Goal: Task Accomplishment & Management: Use online tool/utility

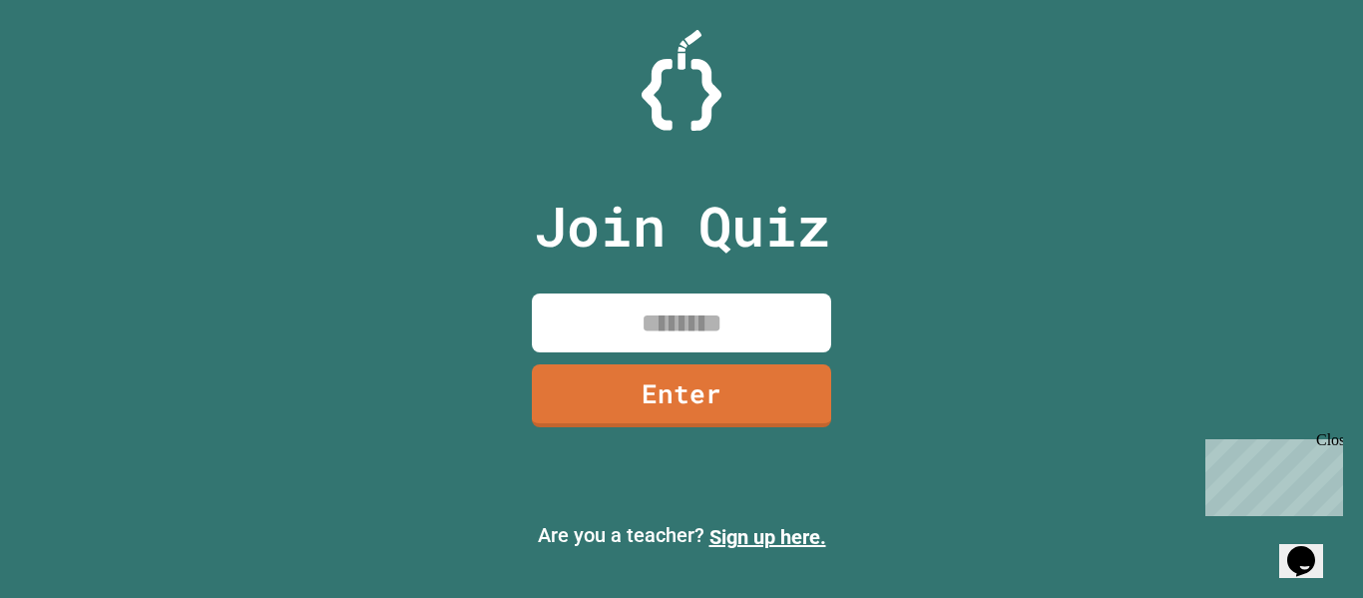
click at [642, 319] on input at bounding box center [681, 322] width 299 height 59
type input "********"
click at [699, 375] on link "Enter" at bounding box center [681, 393] width 295 height 66
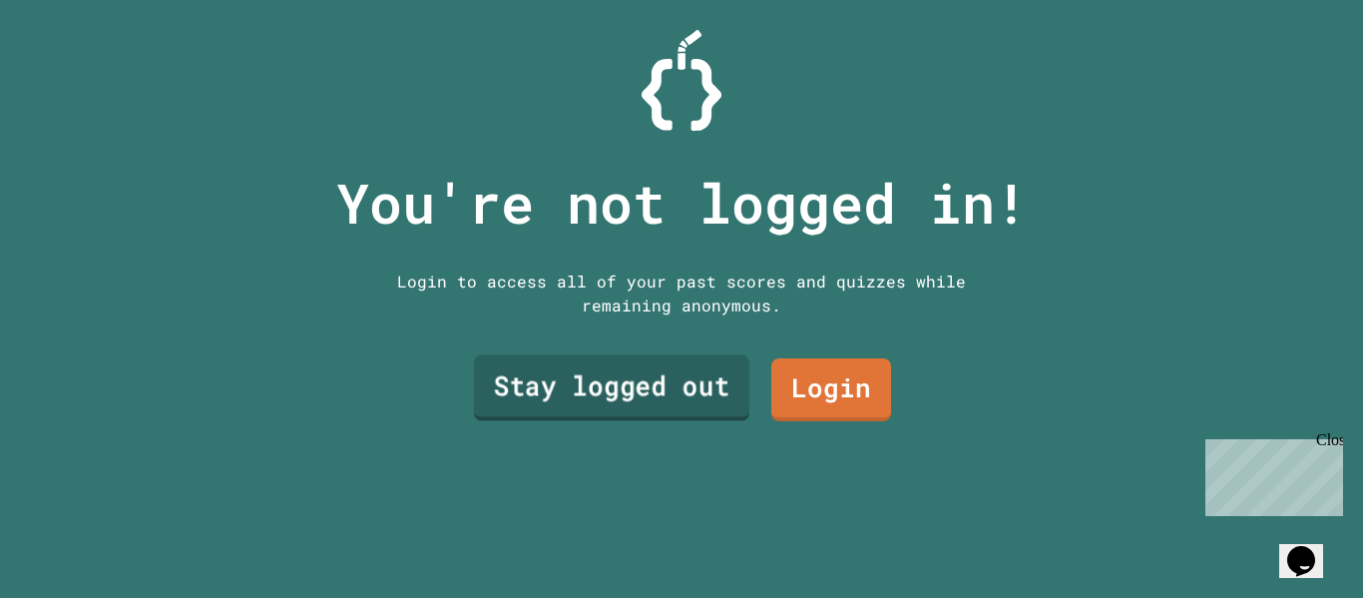
click at [698, 391] on link "Stay logged out" at bounding box center [611, 388] width 275 height 66
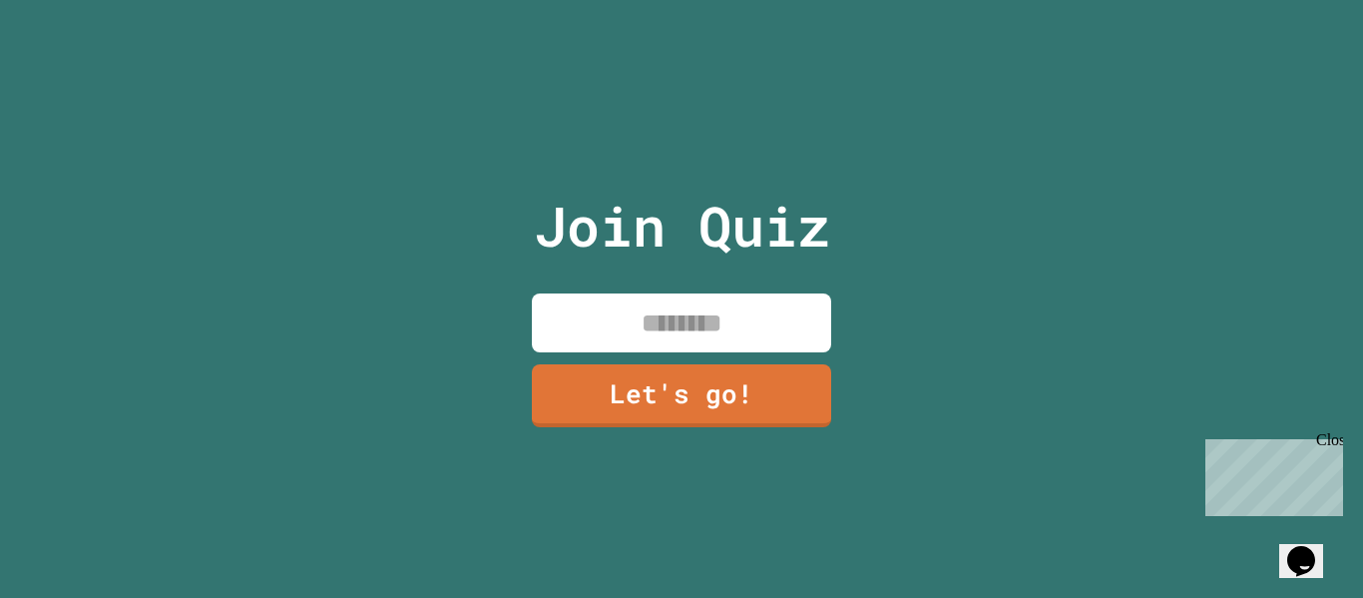
click at [719, 308] on input at bounding box center [681, 322] width 299 height 59
type input "*****"
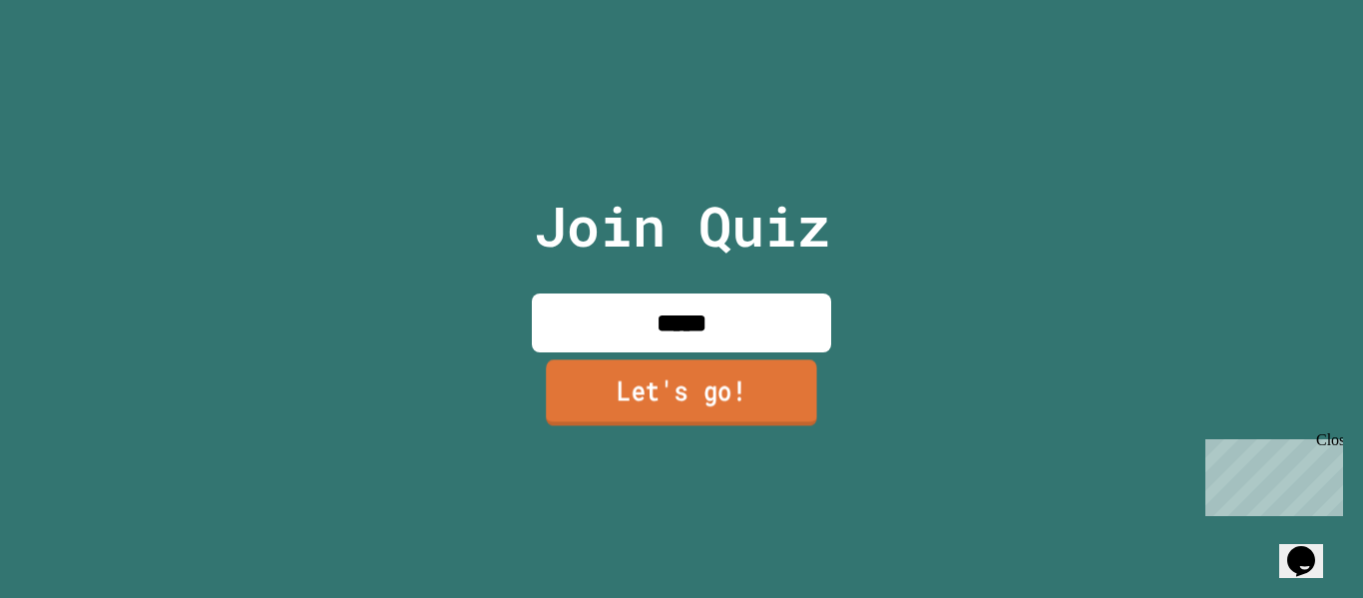
click at [759, 372] on link "Let's go!" at bounding box center [681, 392] width 271 height 66
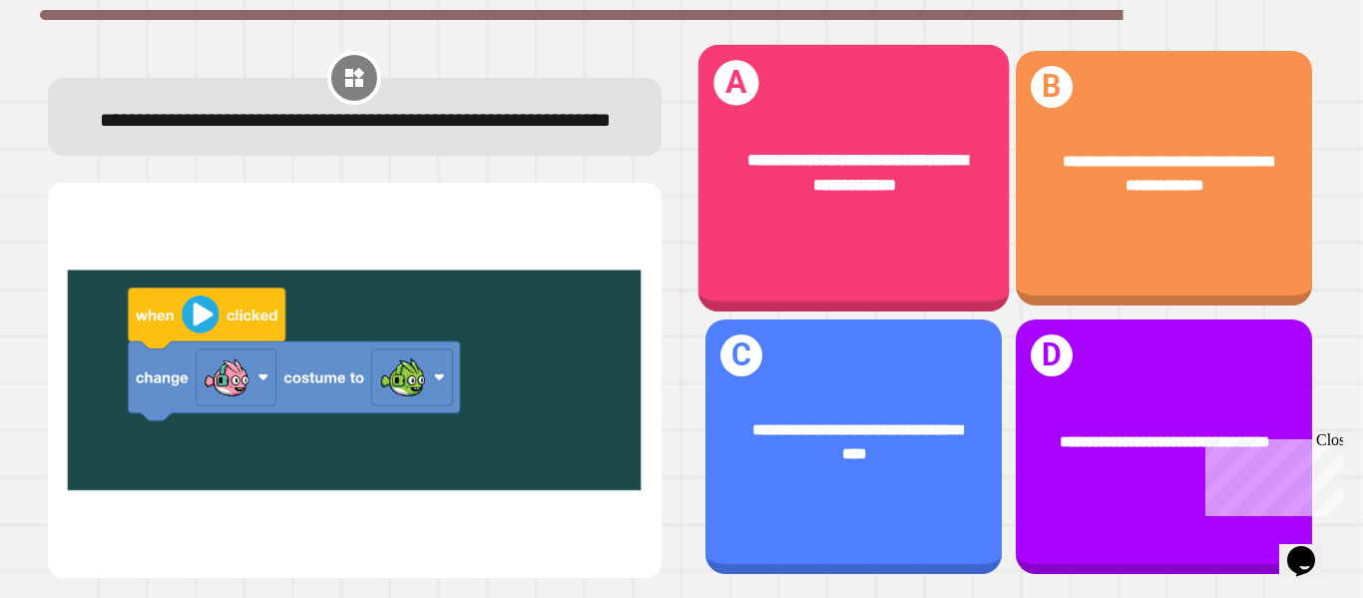
click at [914, 241] on div "**********" at bounding box center [853, 178] width 311 height 267
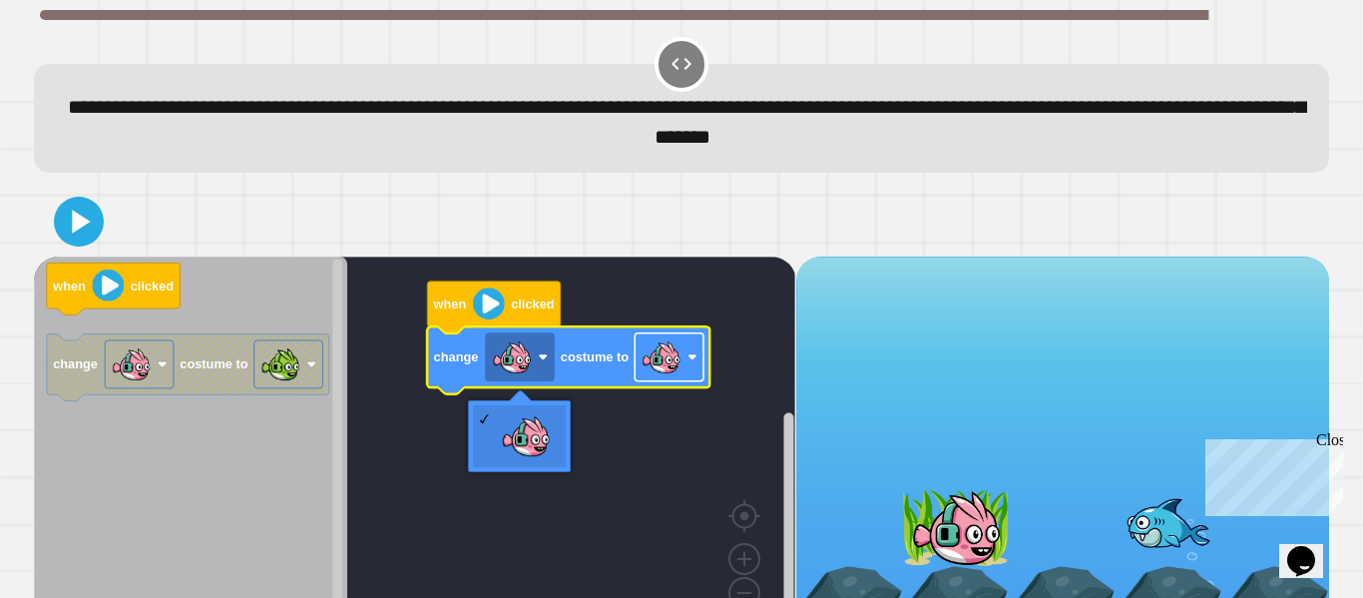
click at [635, 367] on rect "Blockly Workspace" at bounding box center [669, 357] width 69 height 48
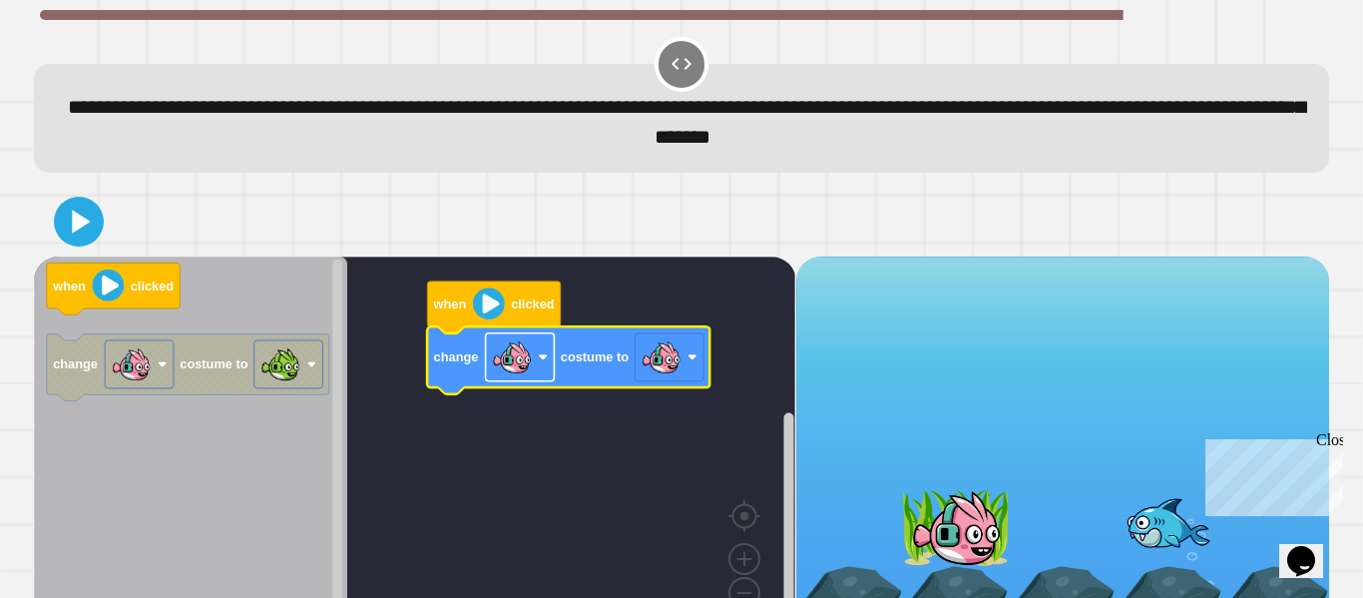
click at [519, 359] on image "Blockly Workspace" at bounding box center [512, 357] width 40 height 40
click at [695, 359] on image "Blockly Workspace" at bounding box center [693, 357] width 10 height 10
click at [85, 230] on icon at bounding box center [79, 222] width 48 height 48
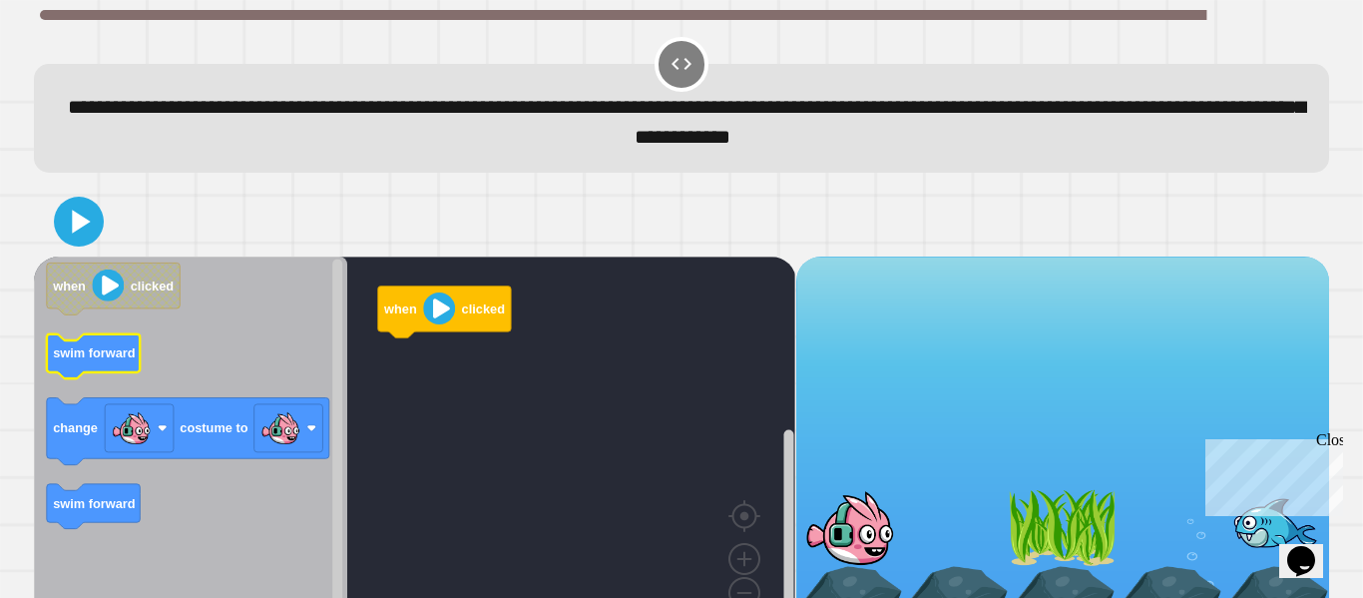
click at [105, 358] on text "swim forward" at bounding box center [94, 352] width 83 height 15
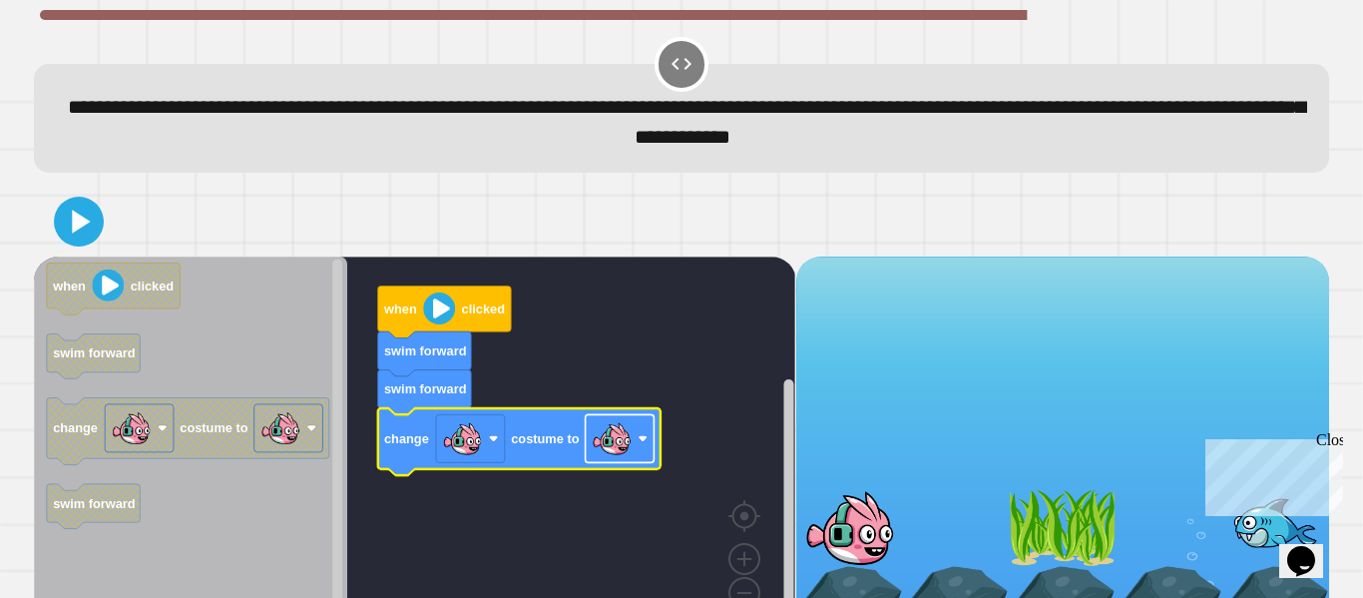
click at [597, 451] on image "Blockly Workspace" at bounding box center [612, 438] width 40 height 40
click at [84, 234] on icon at bounding box center [79, 221] width 43 height 43
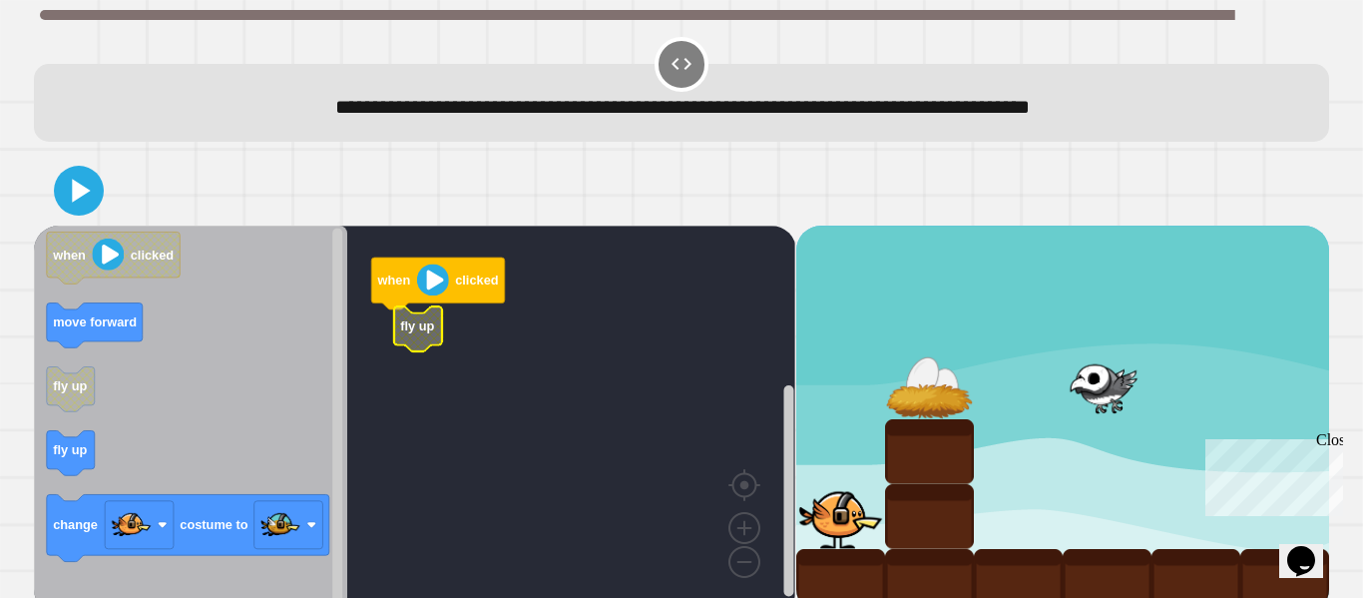
click at [131, 446] on icon "Blockly Workspace" at bounding box center [190, 419] width 313 height 387
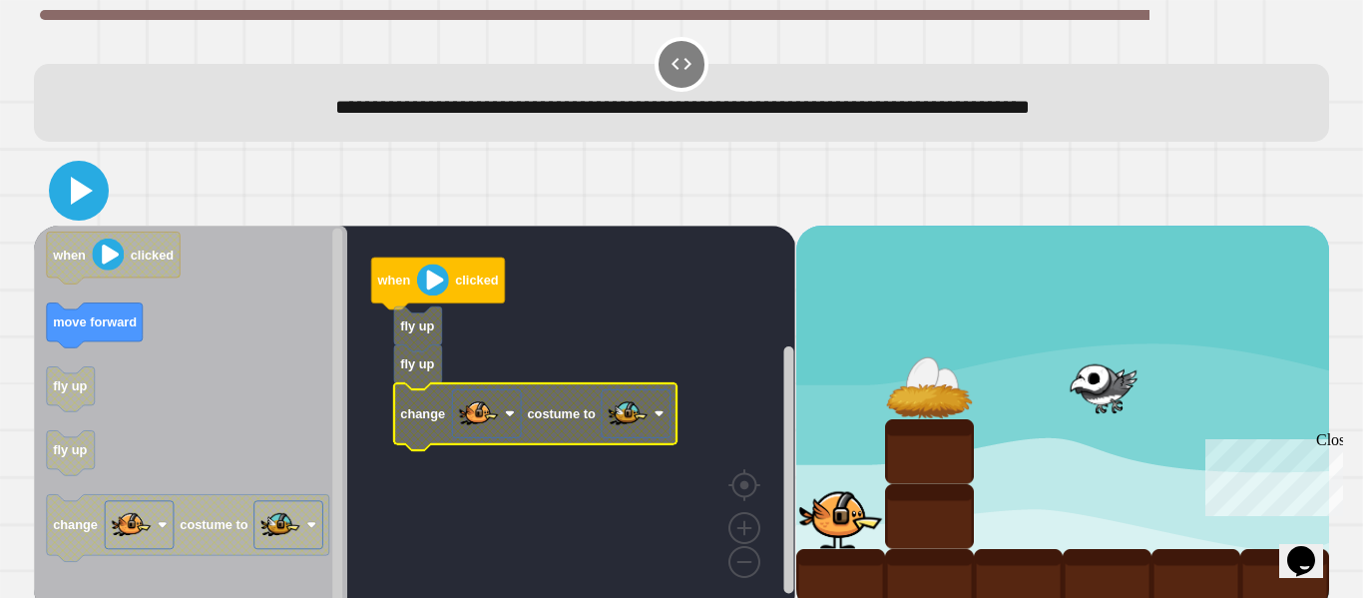
click at [92, 190] on icon at bounding box center [79, 191] width 48 height 48
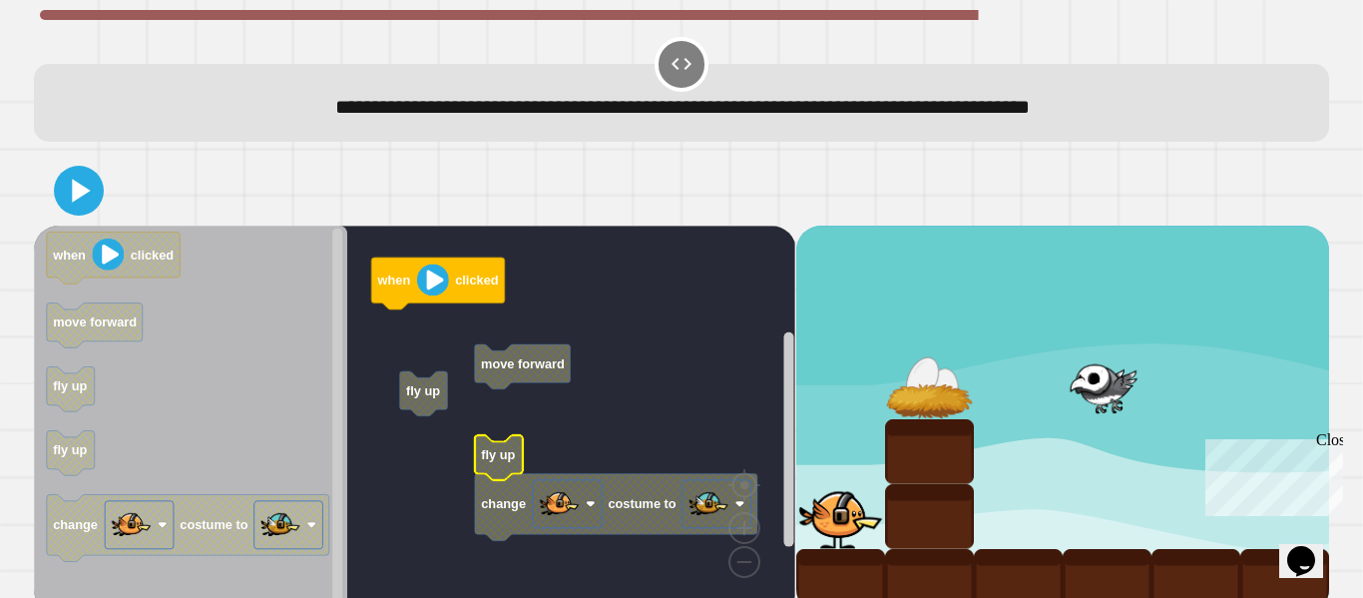
click at [492, 453] on text "fly up" at bounding box center [498, 454] width 34 height 15
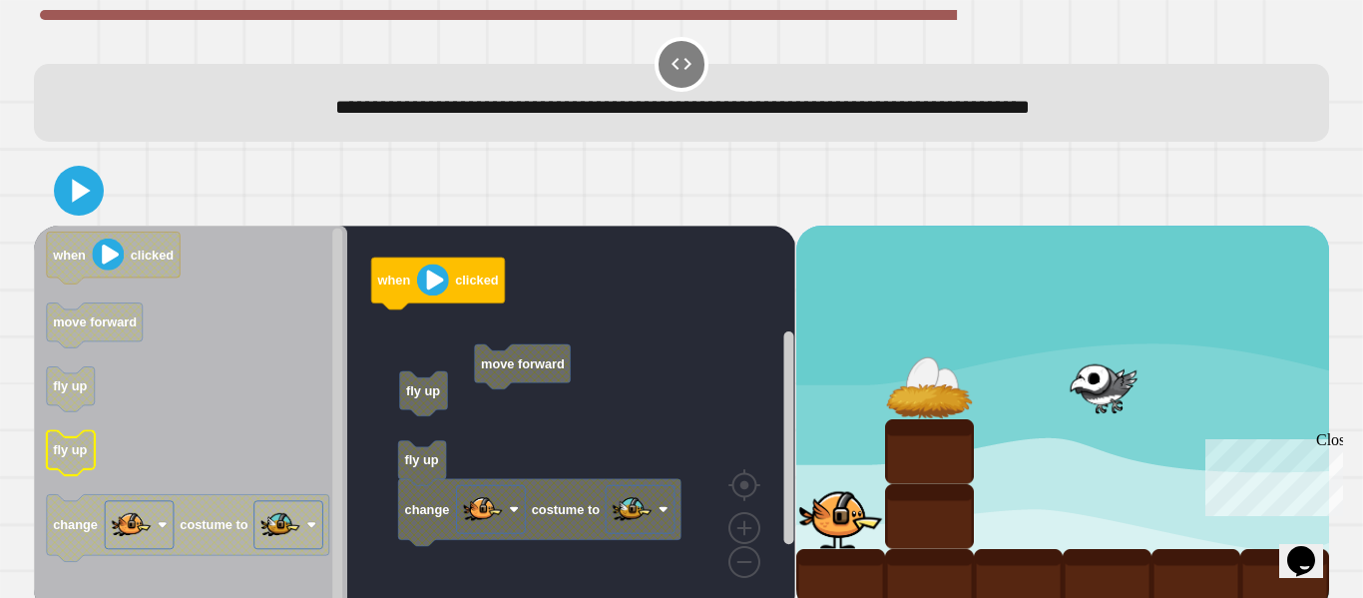
click at [60, 453] on text "fly up" at bounding box center [70, 449] width 34 height 15
click at [467, 364] on div "when clicked fly up move forward fly up change costume to when clicked move for…" at bounding box center [414, 419] width 761 height 387
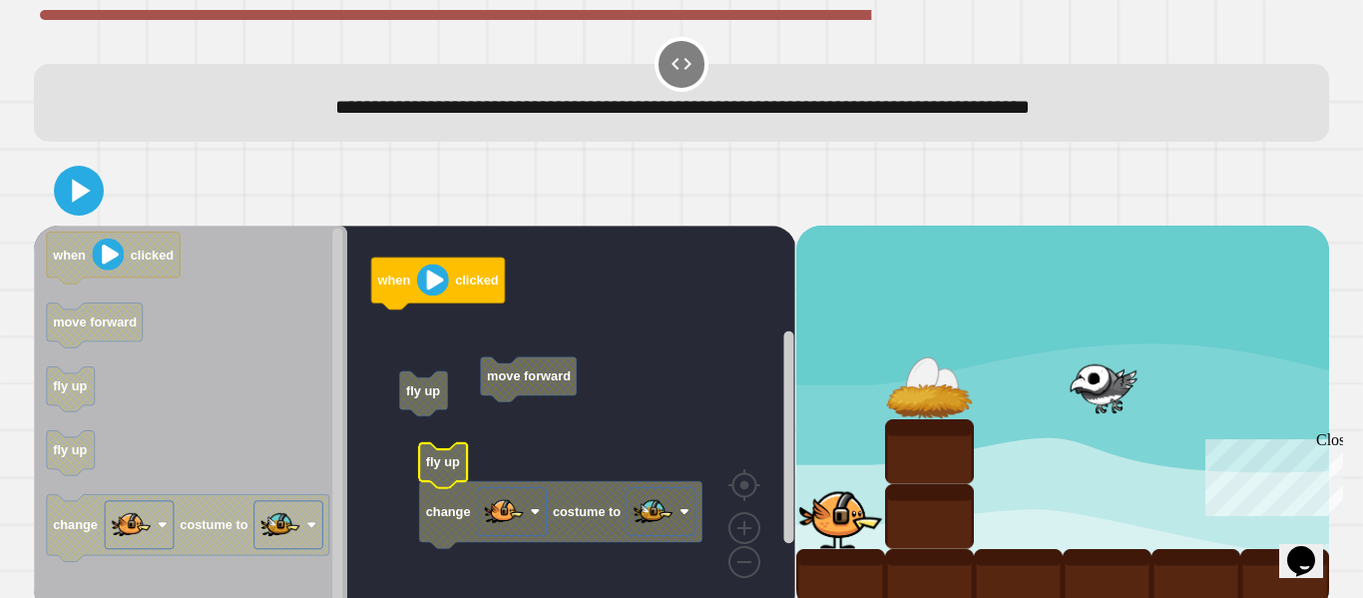
click at [442, 466] on text "fly up" at bounding box center [443, 462] width 34 height 15
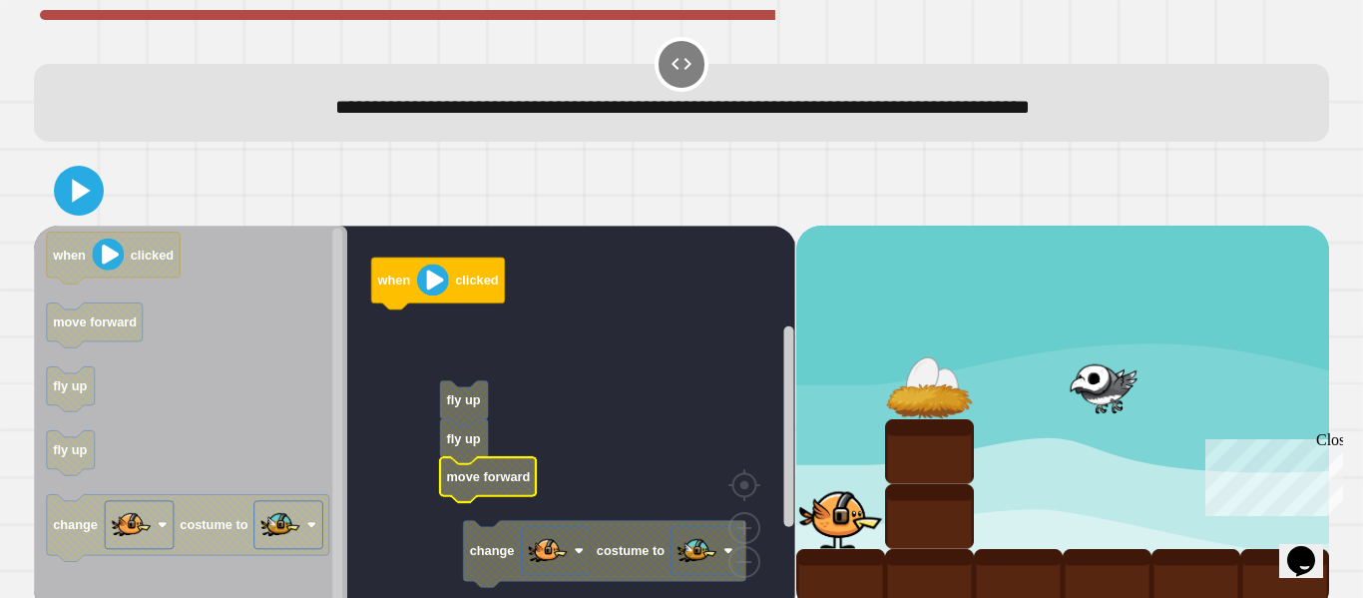
click at [494, 573] on g "when clicked change costume to fly up fly up move forward" at bounding box center [429, 419] width 790 height 387
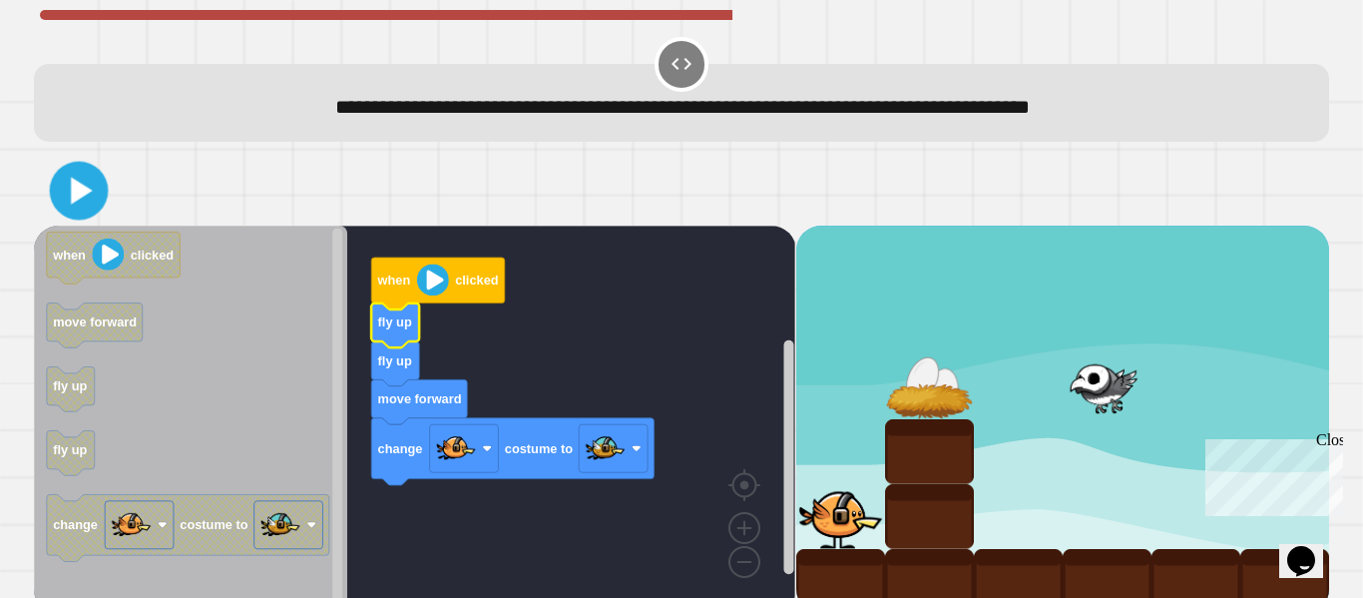
click at [93, 176] on icon at bounding box center [79, 191] width 47 height 47
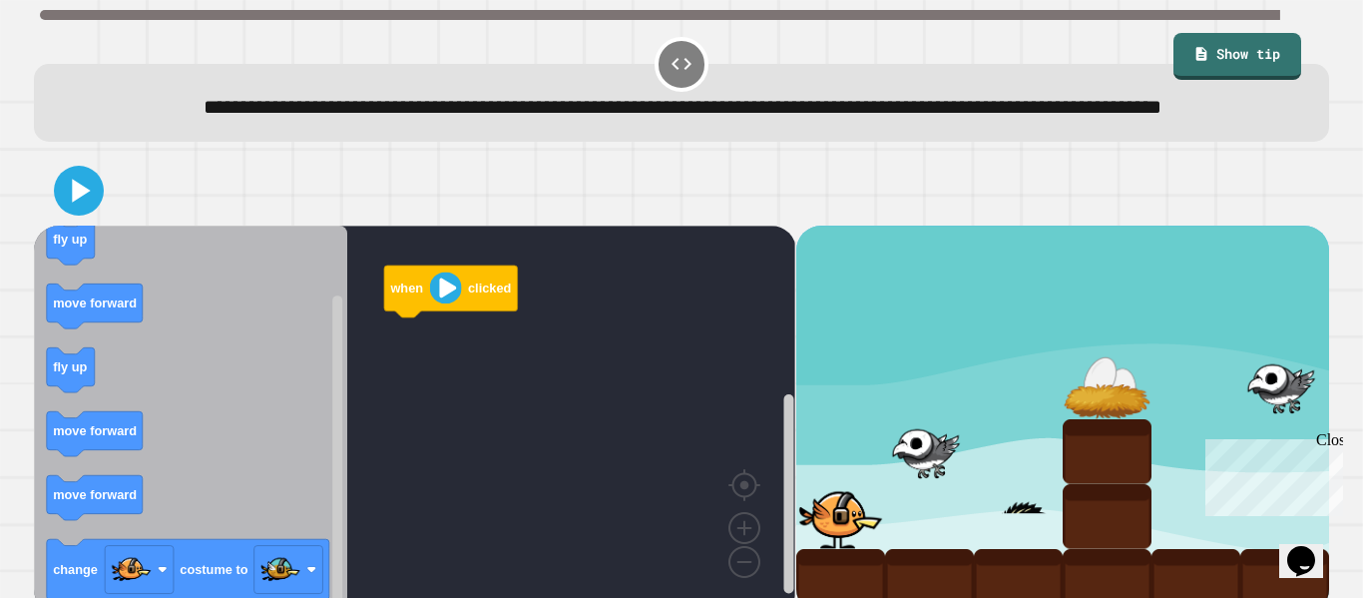
scroll to position [56, 0]
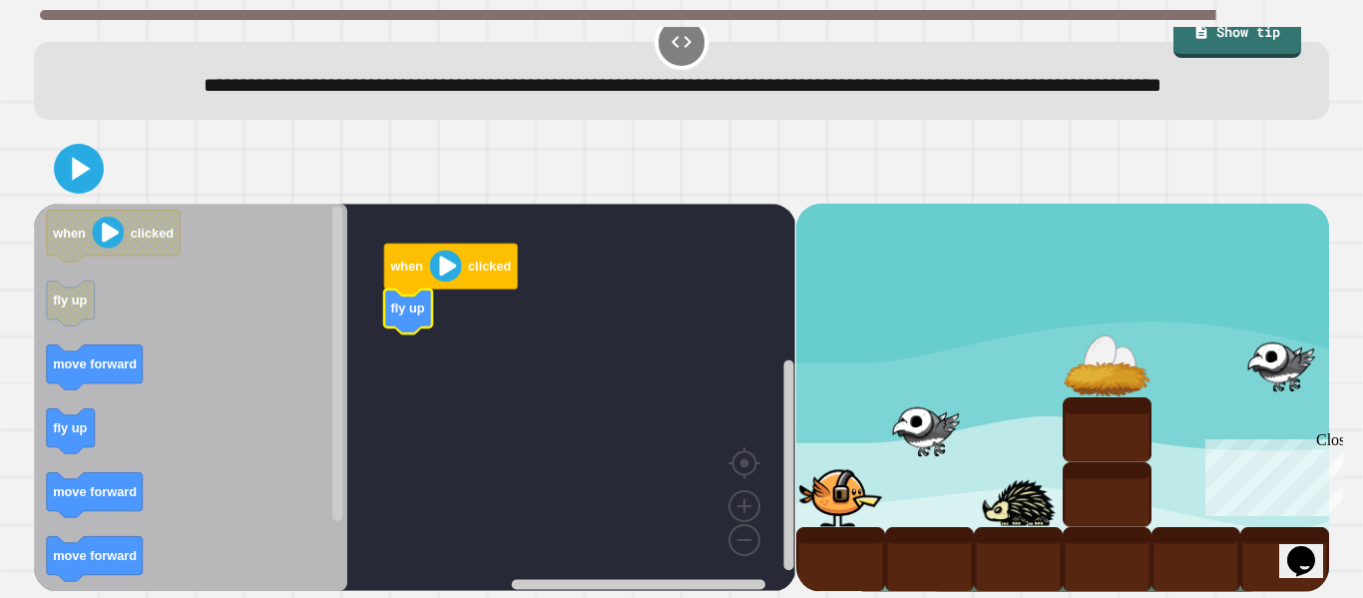
click at [105, 434] on icon "Blockly Workspace" at bounding box center [190, 397] width 313 height 387
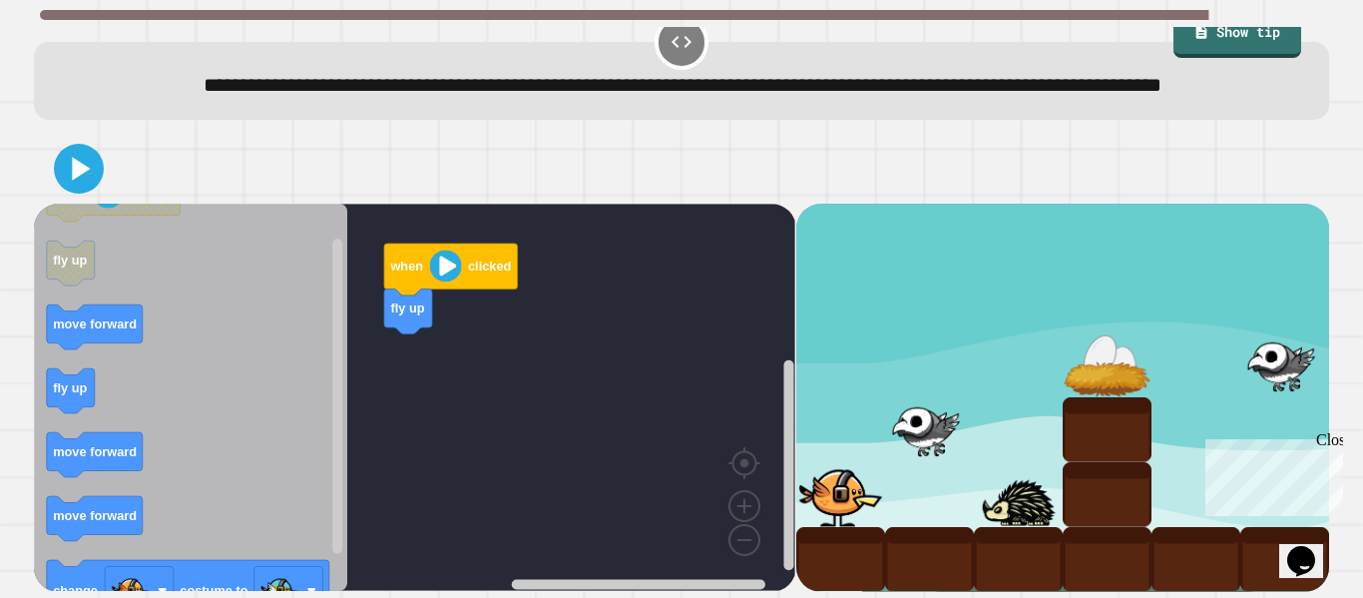
click at [398, 383] on div "when clicked fly up when clicked fly up move forward fly up move forward move f…" at bounding box center [414, 397] width 761 height 387
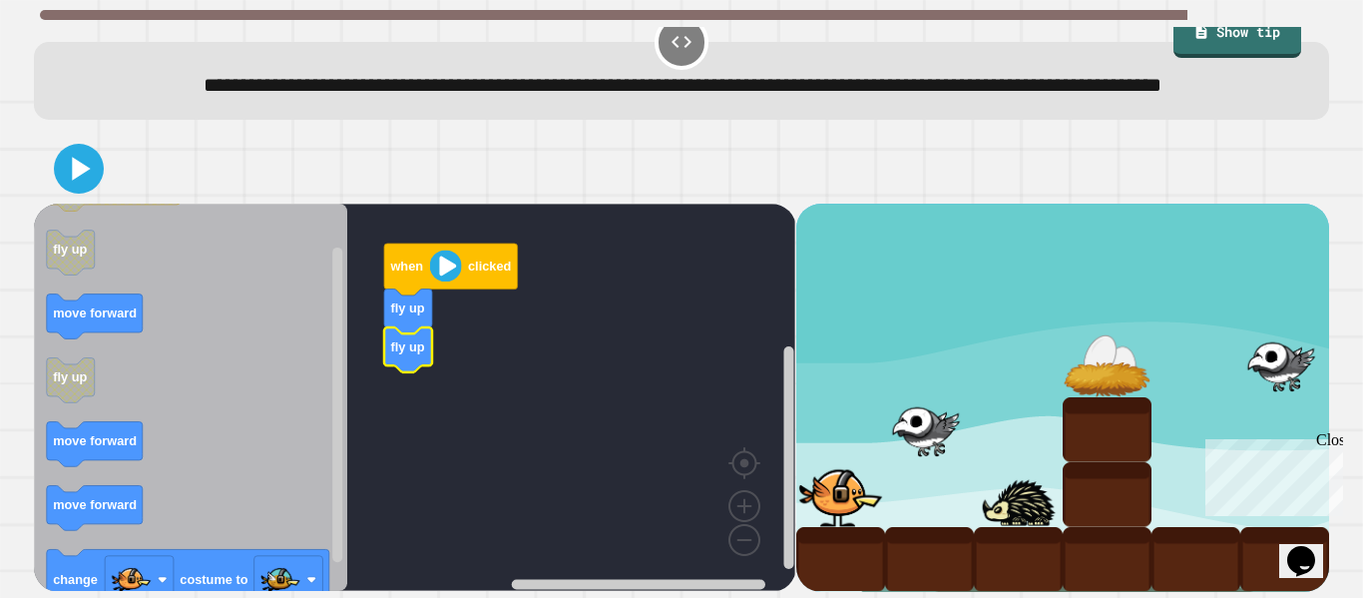
click at [102, 290] on icon "Blockly Workspace" at bounding box center [190, 397] width 313 height 387
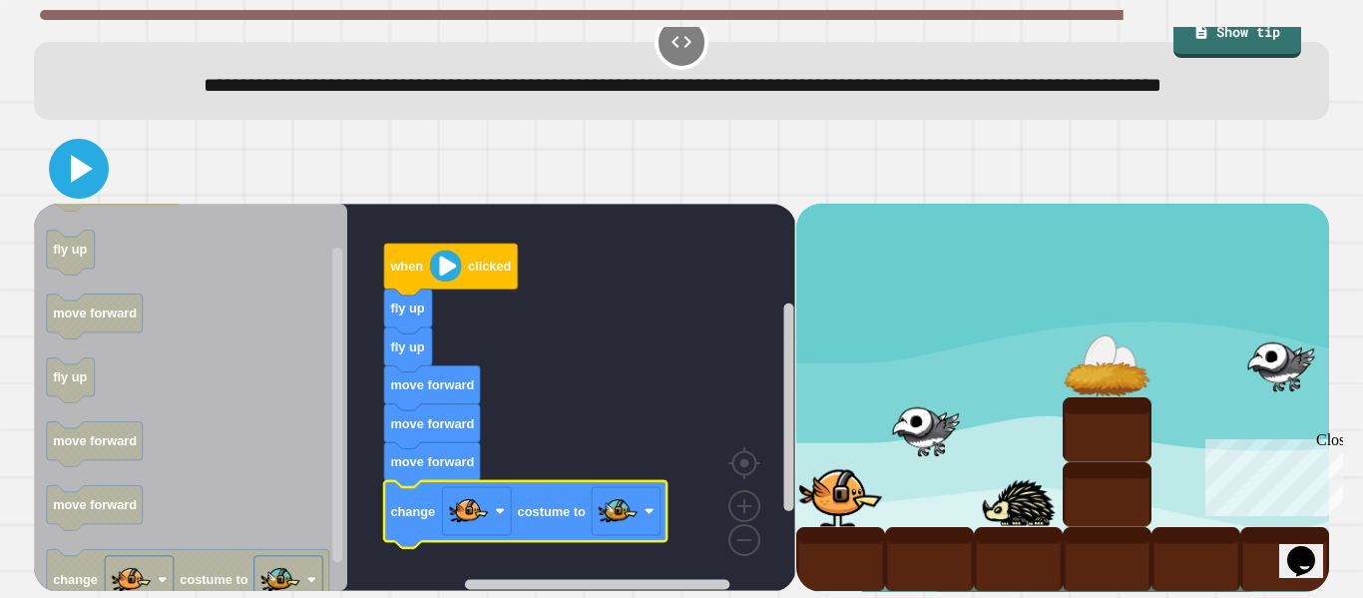
click at [80, 162] on icon at bounding box center [82, 169] width 22 height 28
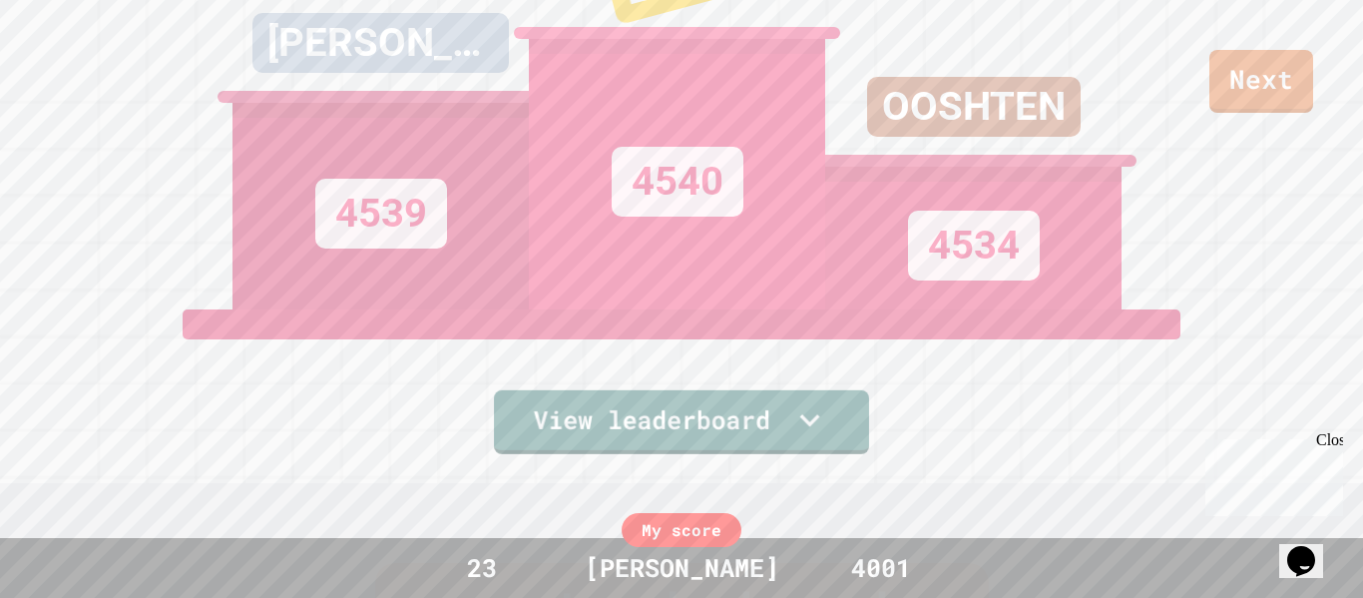
scroll to position [0, 0]
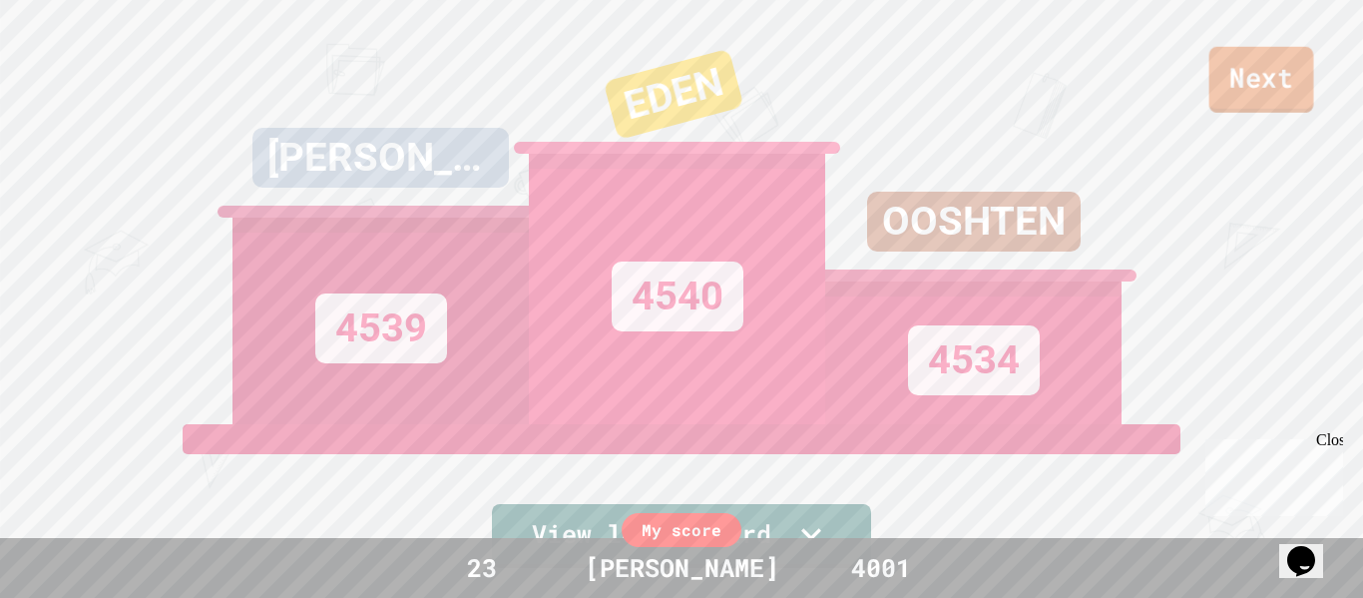
click at [1259, 78] on link "Next" at bounding box center [1262, 80] width 105 height 66
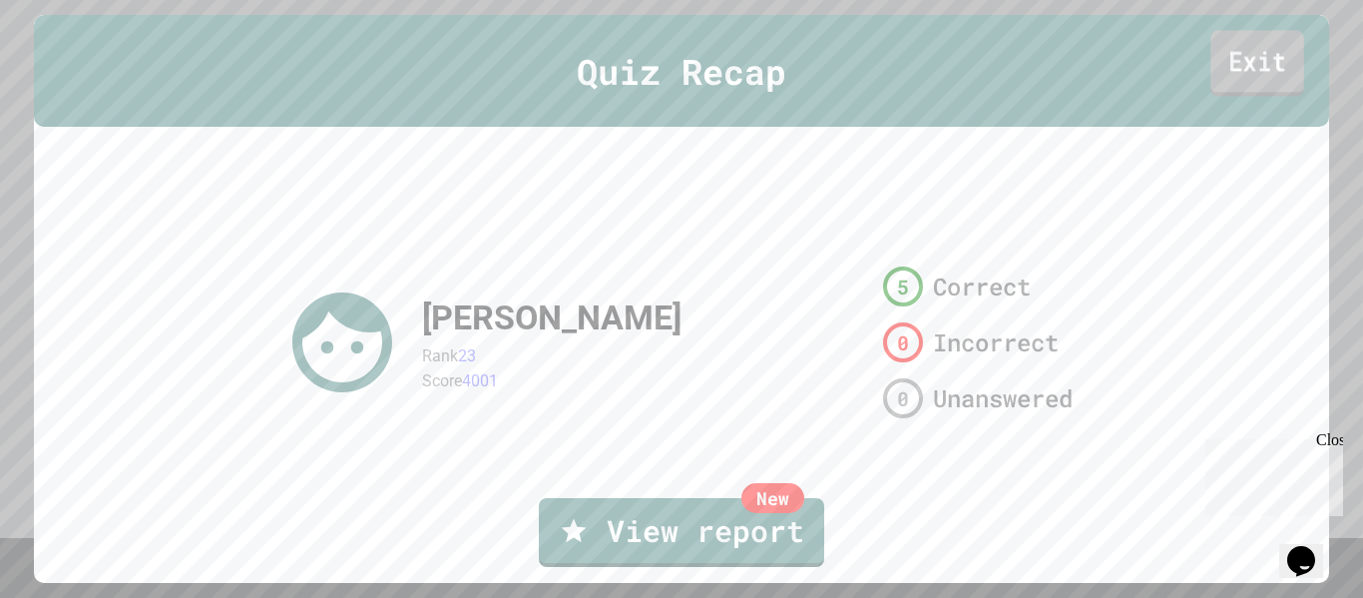
click at [1282, 80] on link "Exit" at bounding box center [1258, 63] width 94 height 66
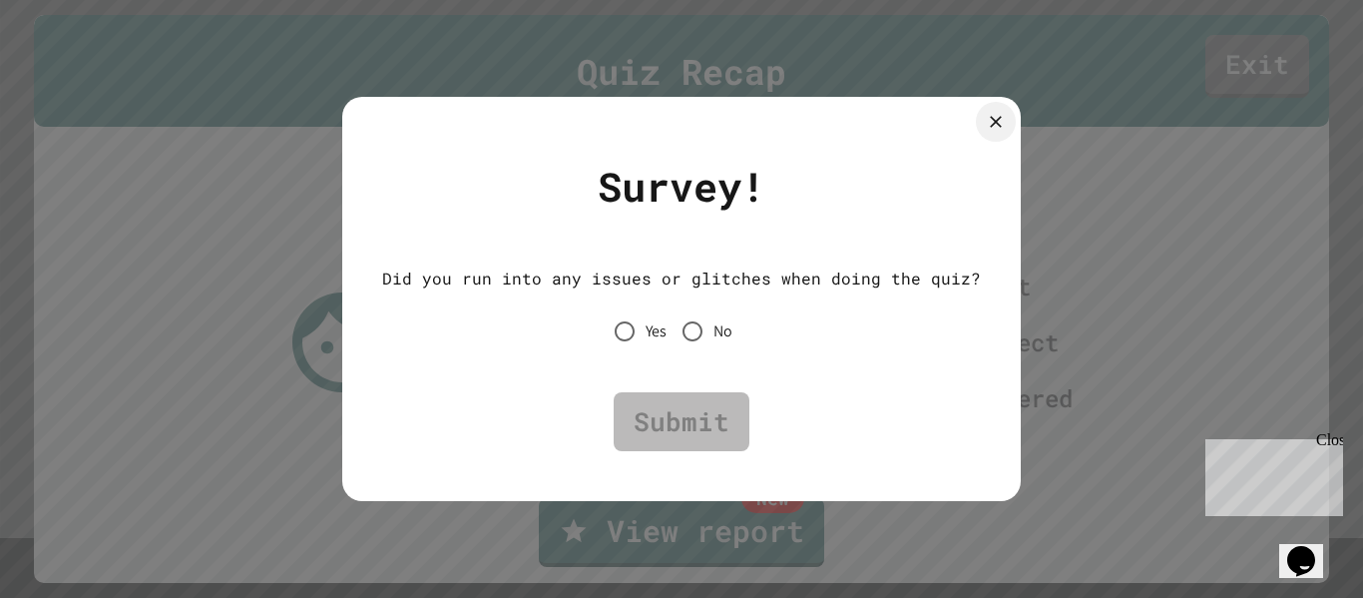
click at [976, 131] on div at bounding box center [996, 122] width 40 height 40
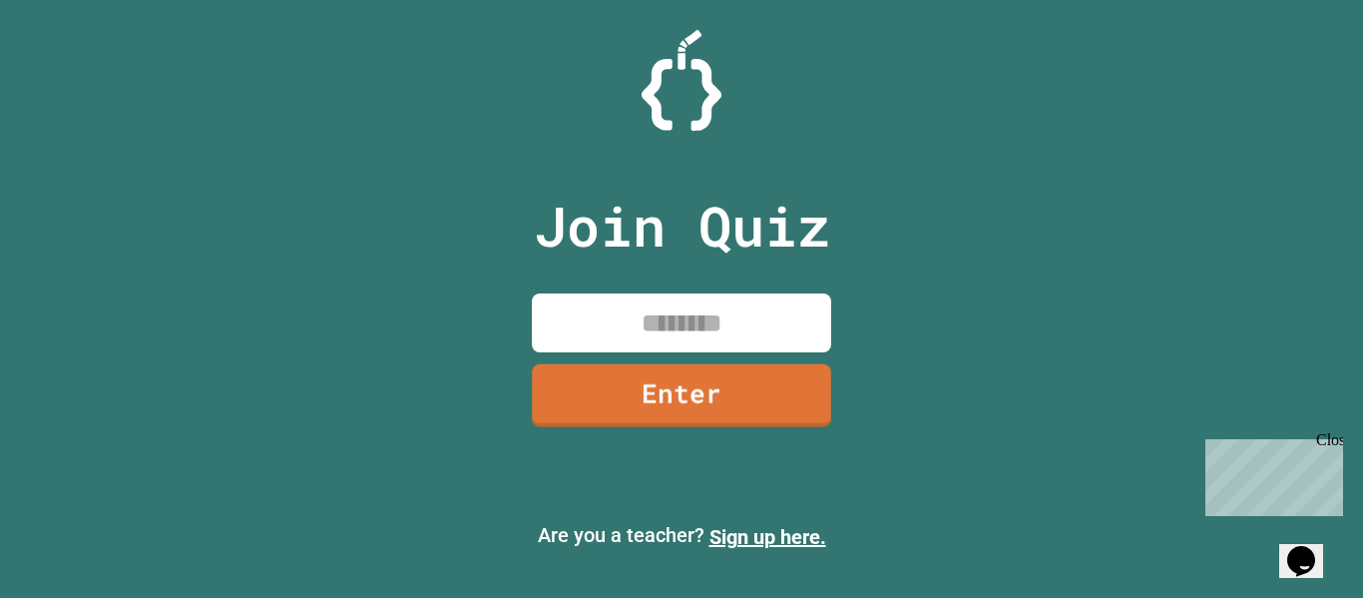
click at [650, 321] on input at bounding box center [681, 322] width 299 height 59
type input "********"
click at [661, 387] on link "Enter" at bounding box center [682, 394] width 304 height 66
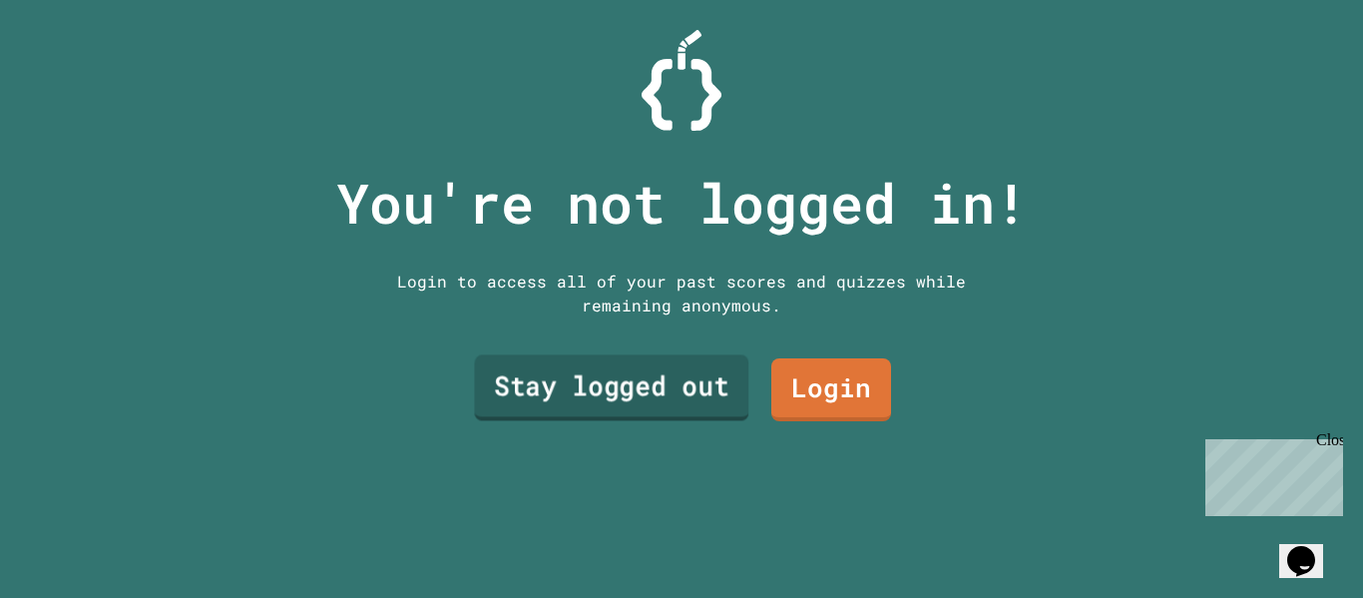
click at [661, 386] on link "Stay logged out" at bounding box center [611, 388] width 274 height 66
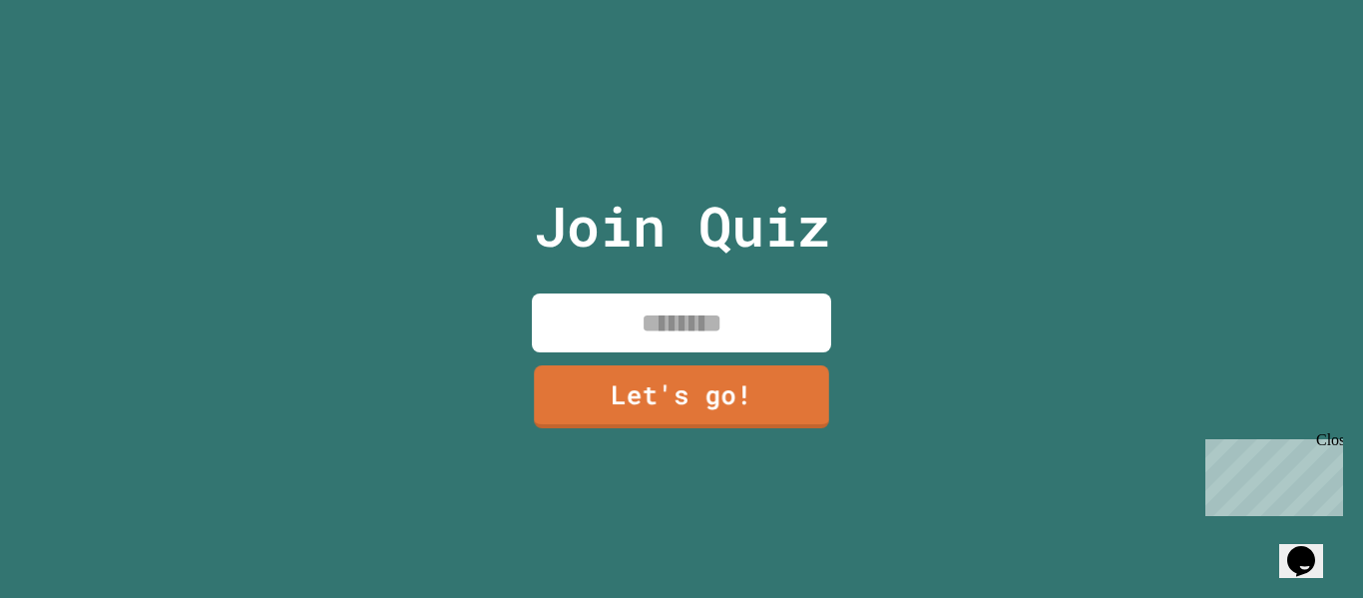
click at [702, 301] on input at bounding box center [681, 322] width 299 height 59
type input "*****"
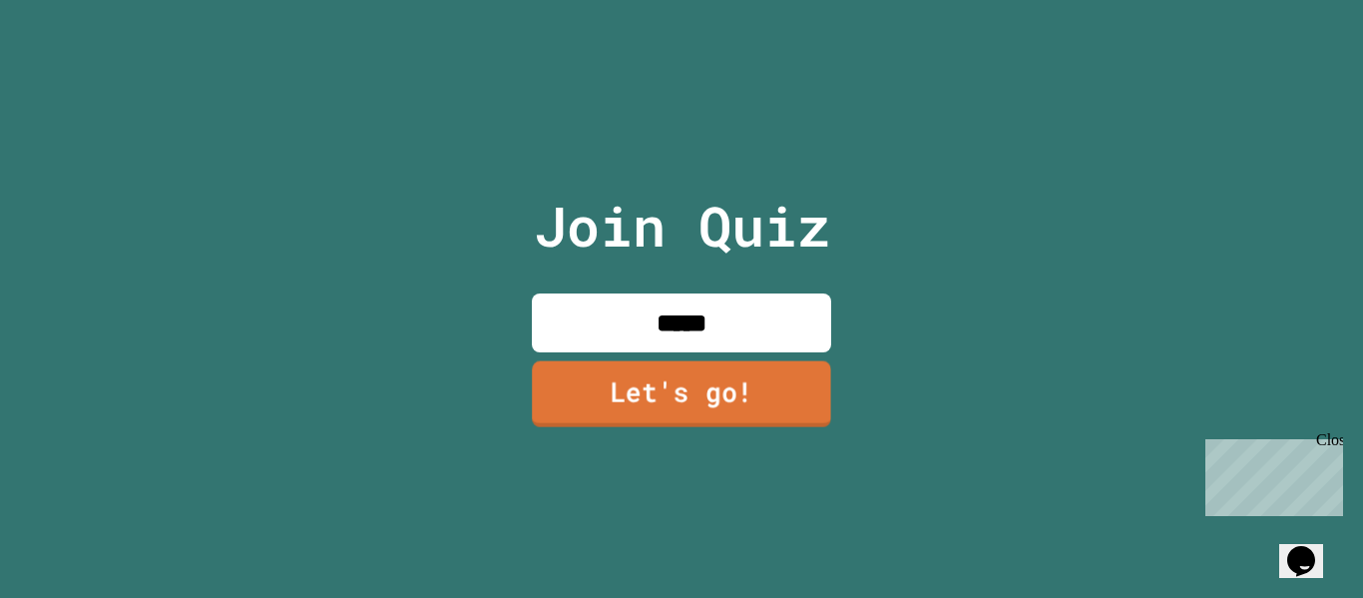
click at [757, 373] on link "Let's go!" at bounding box center [681, 393] width 299 height 66
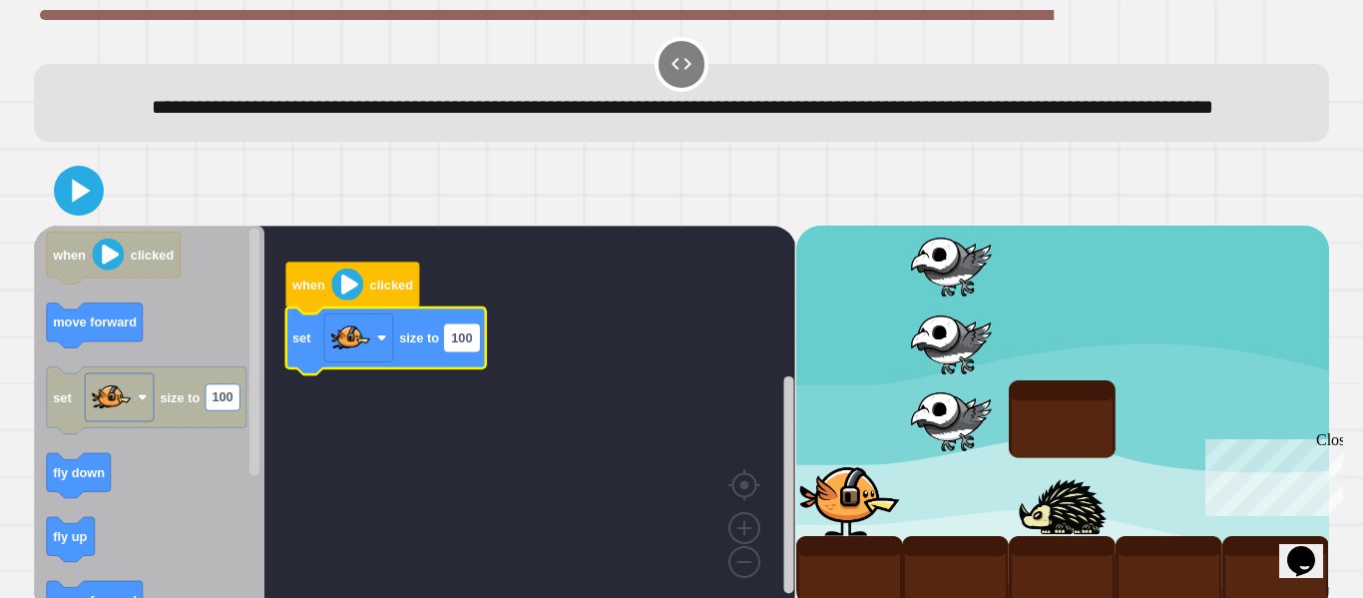
click at [460, 350] on rect "Blockly Workspace" at bounding box center [462, 337] width 34 height 26
type input "*"
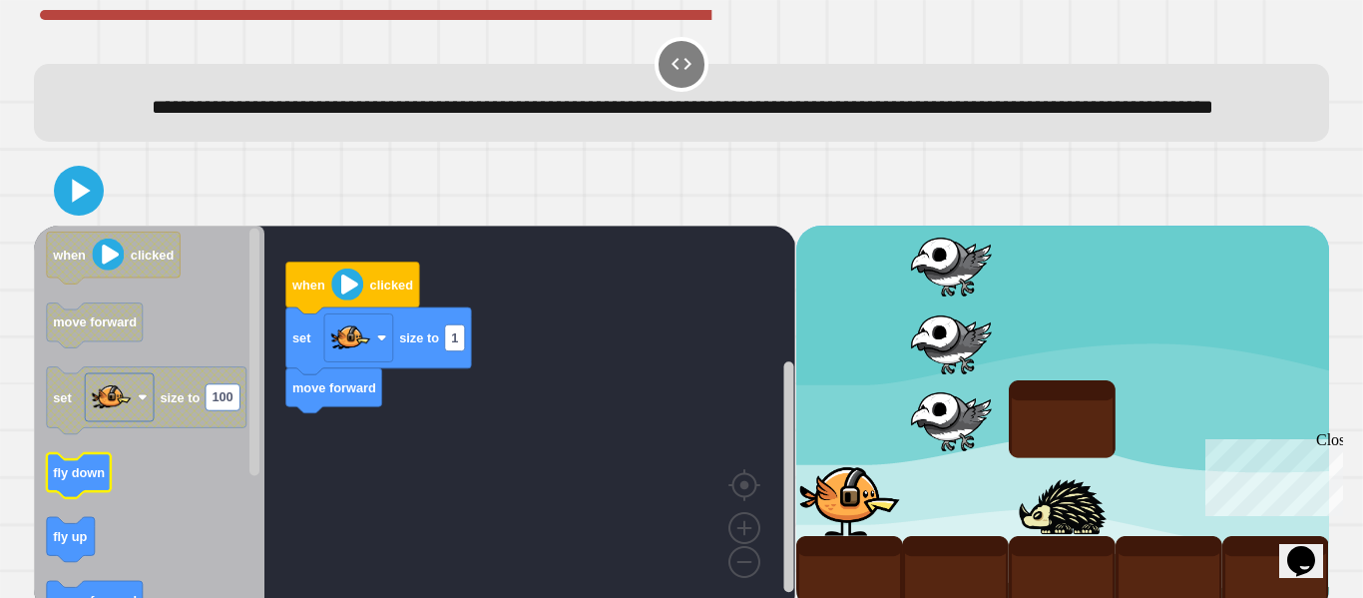
click at [61, 498] on icon "Blockly Workspace" at bounding box center [79, 475] width 64 height 45
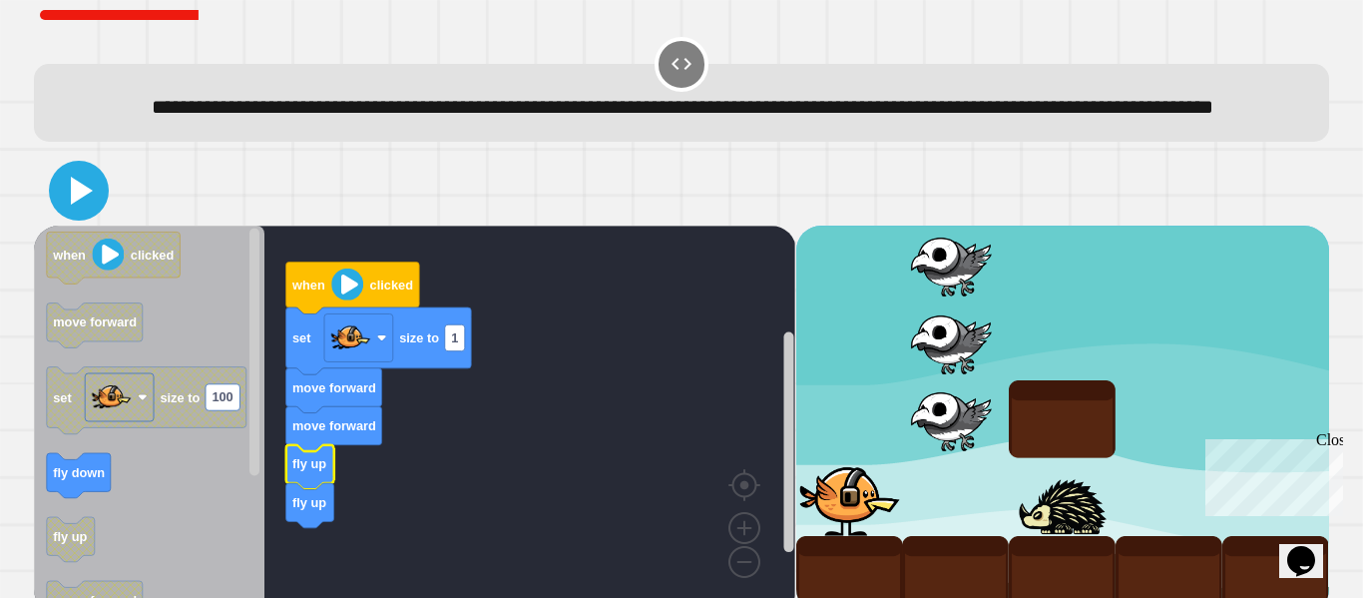
click at [80, 212] on icon at bounding box center [79, 191] width 48 height 48
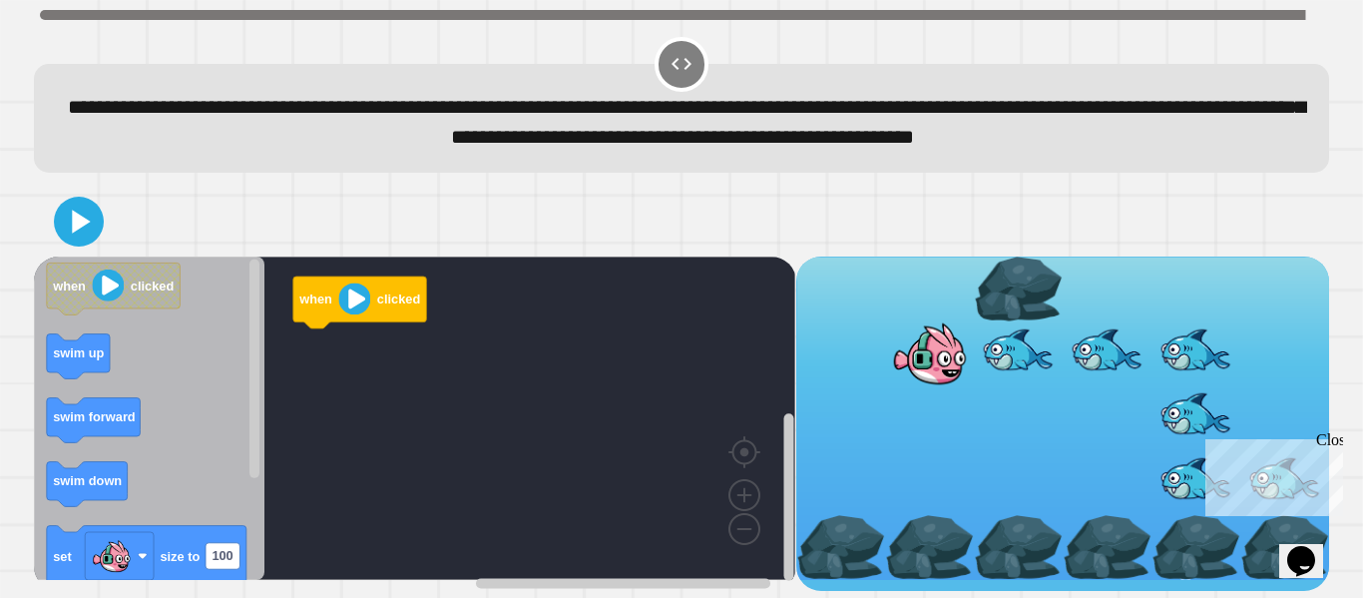
scroll to position [24, 0]
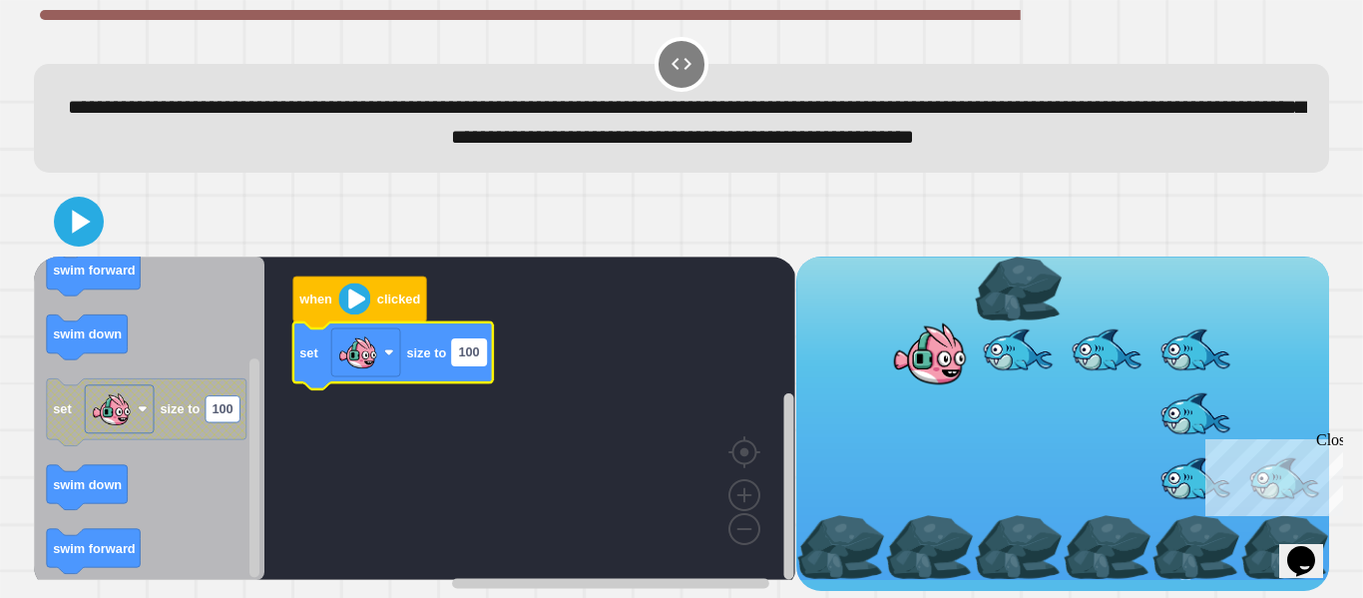
click at [467, 359] on text "100" at bounding box center [469, 351] width 21 height 15
click at [467, 371] on input "***" at bounding box center [469, 364] width 34 height 26
type input "***"
click at [90, 246] on icon at bounding box center [79, 222] width 48 height 48
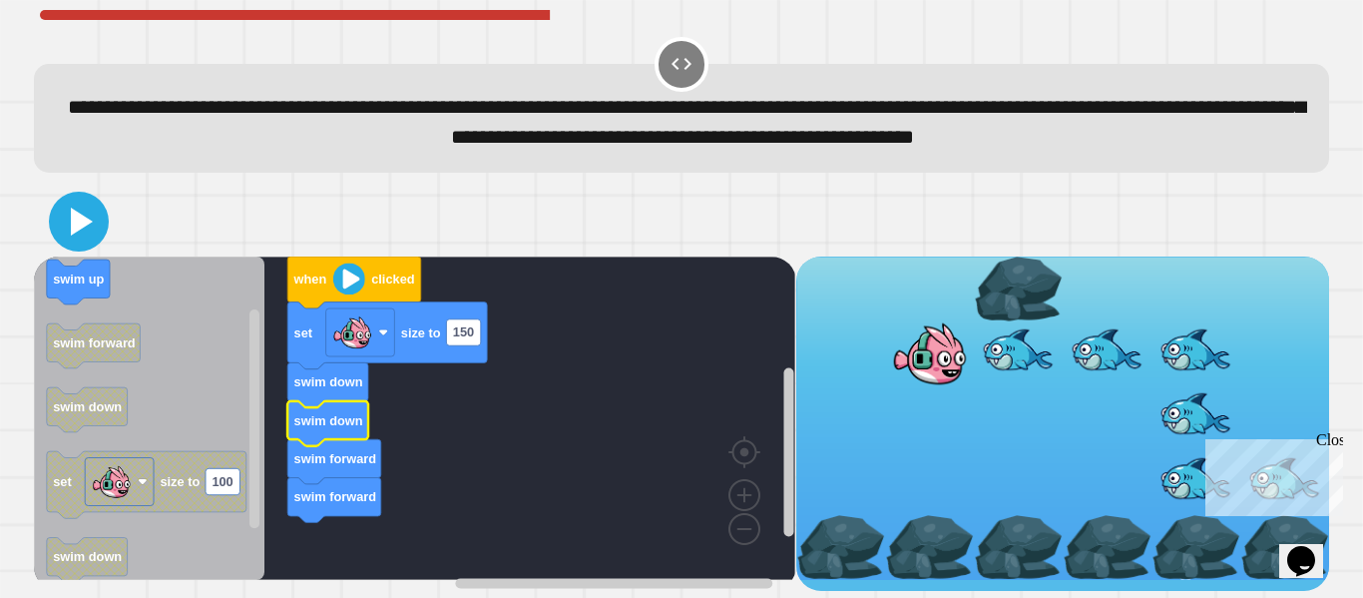
click at [63, 243] on icon at bounding box center [79, 222] width 48 height 48
click at [356, 466] on text "swim forward" at bounding box center [335, 458] width 83 height 15
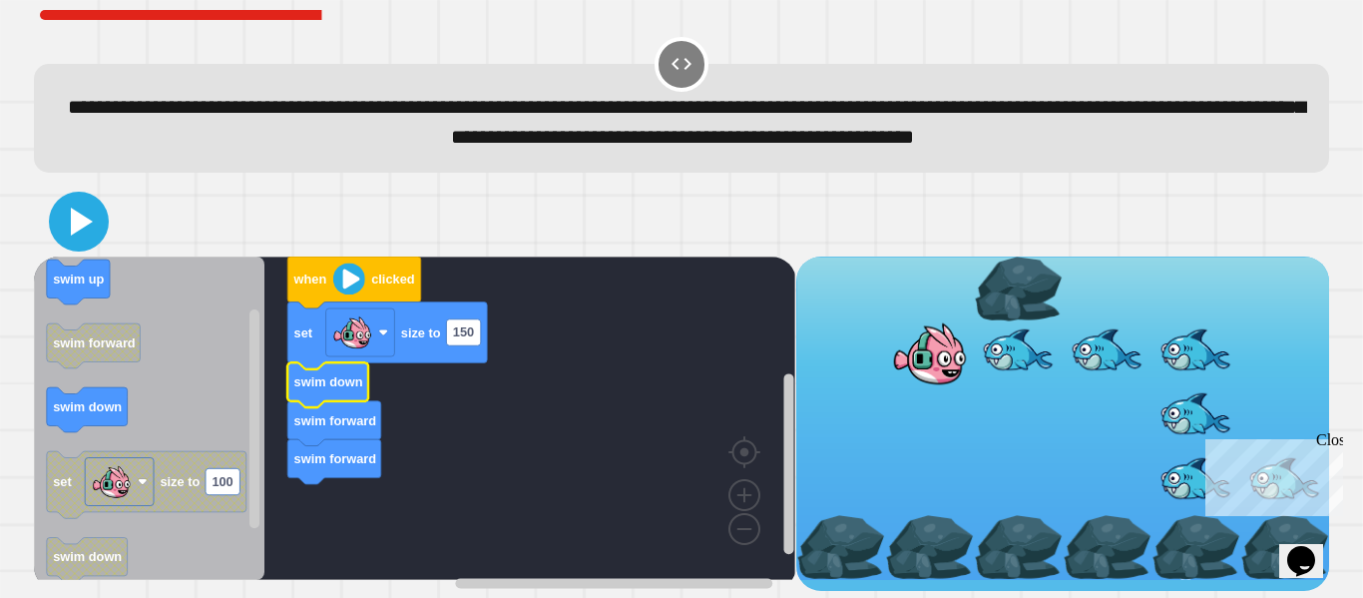
click at [75, 236] on icon at bounding box center [82, 222] width 22 height 28
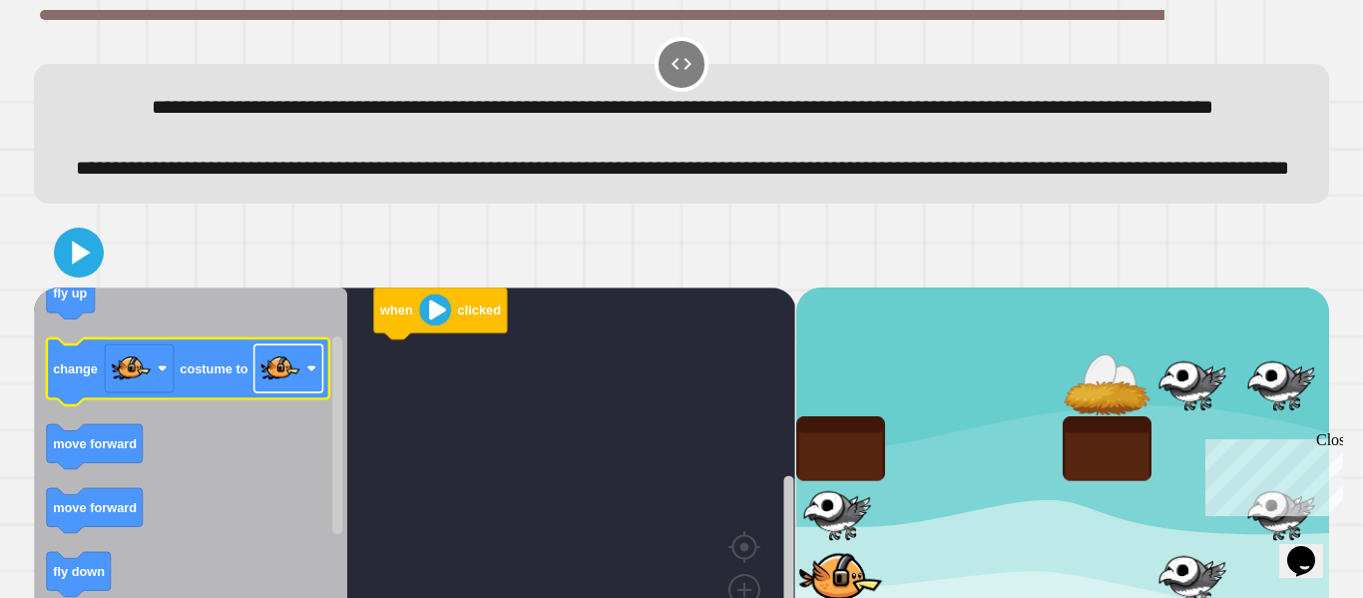
click at [302, 392] on rect "Blockly Workspace" at bounding box center [288, 368] width 69 height 48
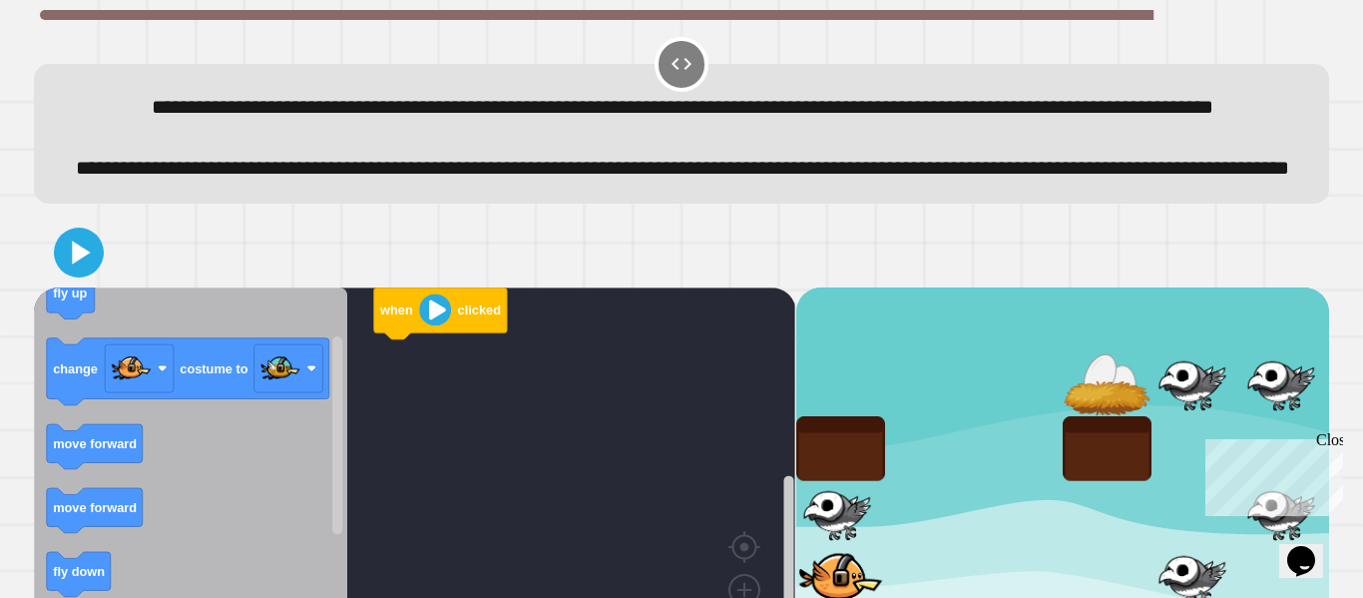
scroll to position [153, 0]
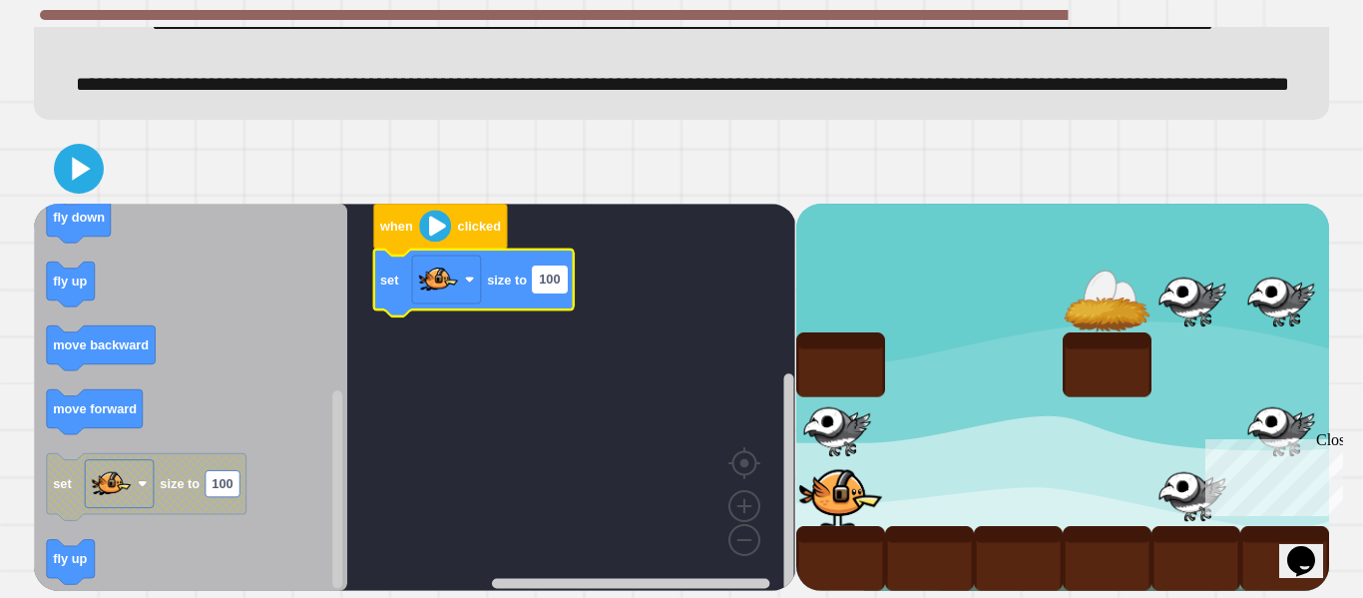
click at [544, 277] on text "100" at bounding box center [549, 278] width 21 height 15
type input "**"
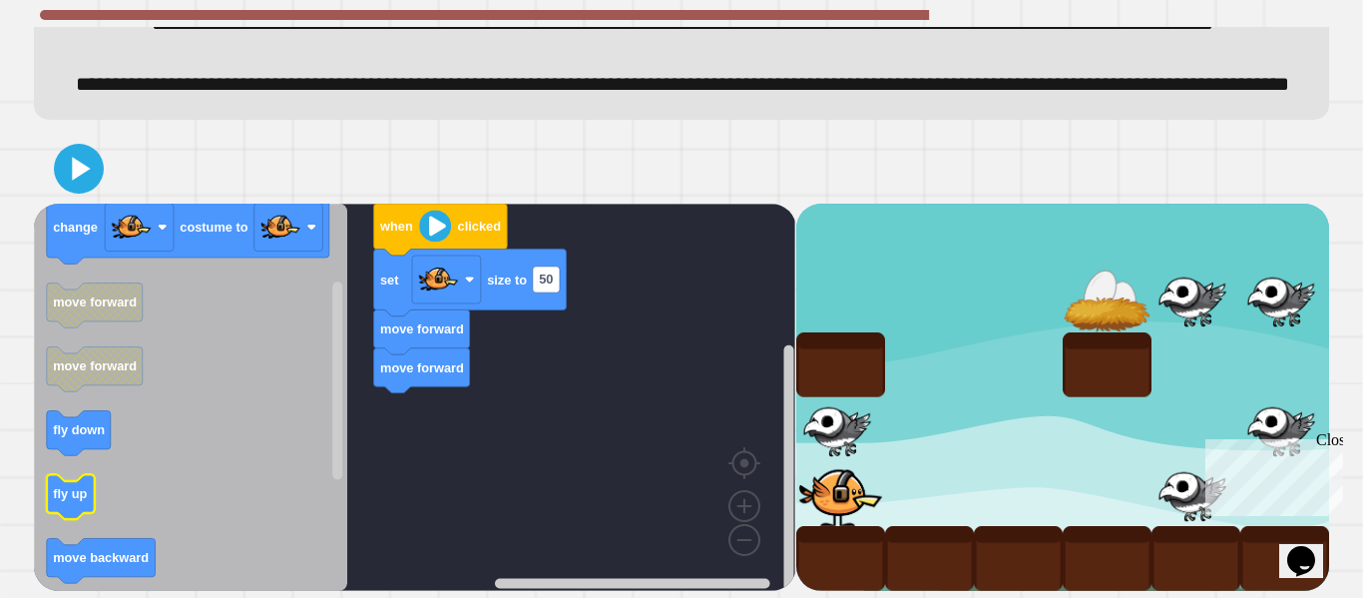
click at [74, 475] on rect "Blockly Workspace" at bounding box center [71, 496] width 48 height 45
click at [78, 489] on rect "Blockly Workspace" at bounding box center [71, 496] width 48 height 45
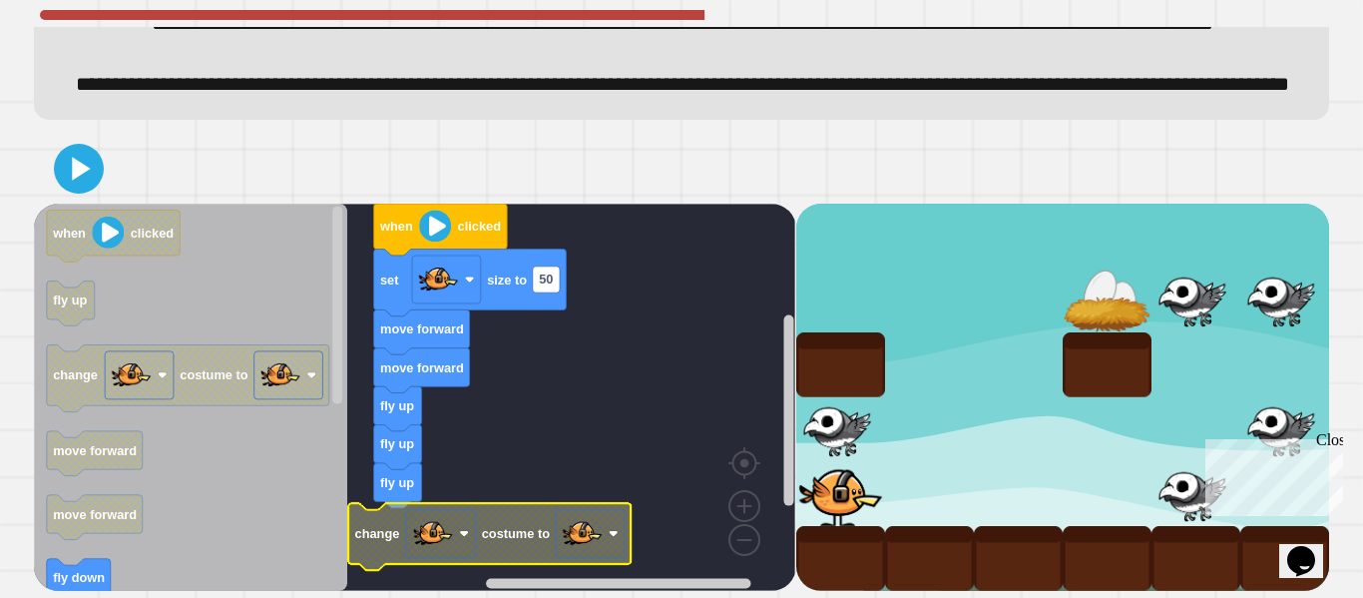
click at [604, 532] on rect "Blockly Workspace" at bounding box center [590, 533] width 69 height 48
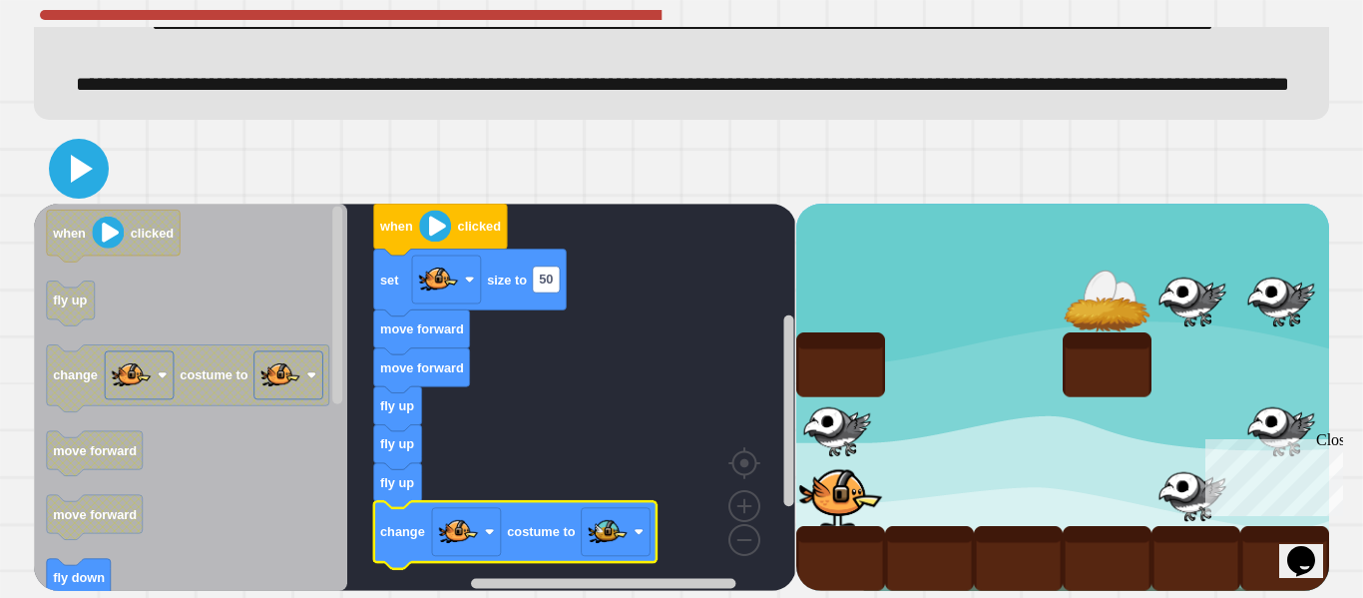
click at [74, 175] on icon at bounding box center [82, 169] width 22 height 28
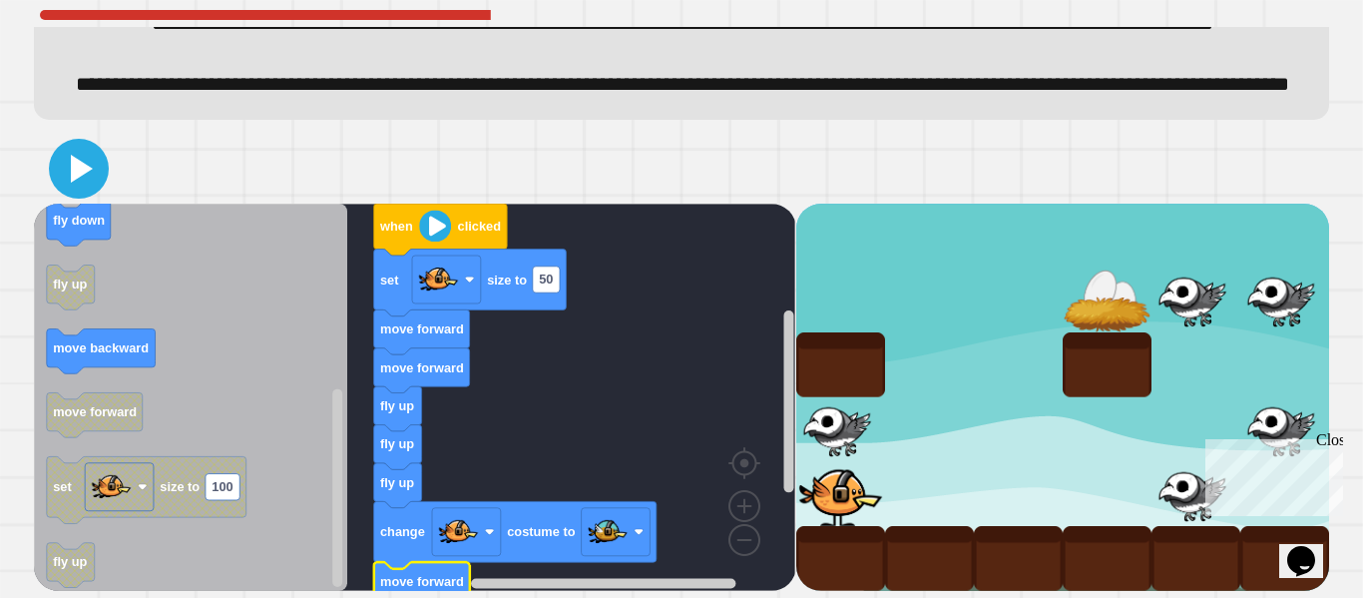
click at [77, 167] on icon at bounding box center [82, 169] width 22 height 28
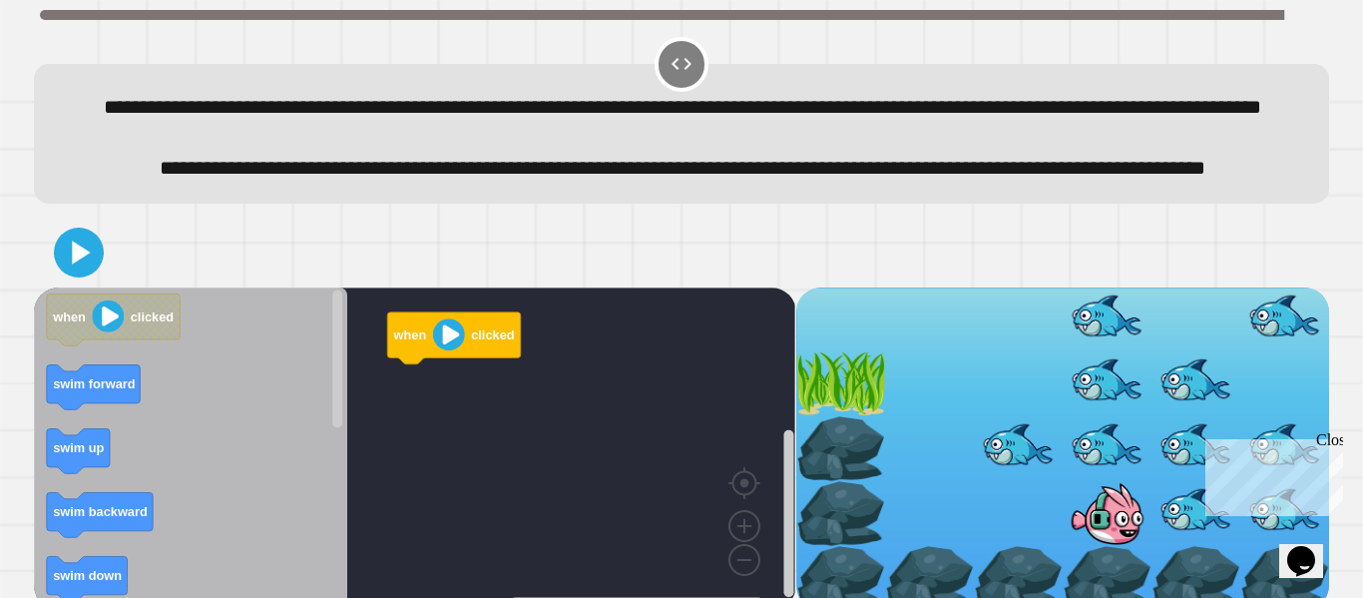
scroll to position [89, 0]
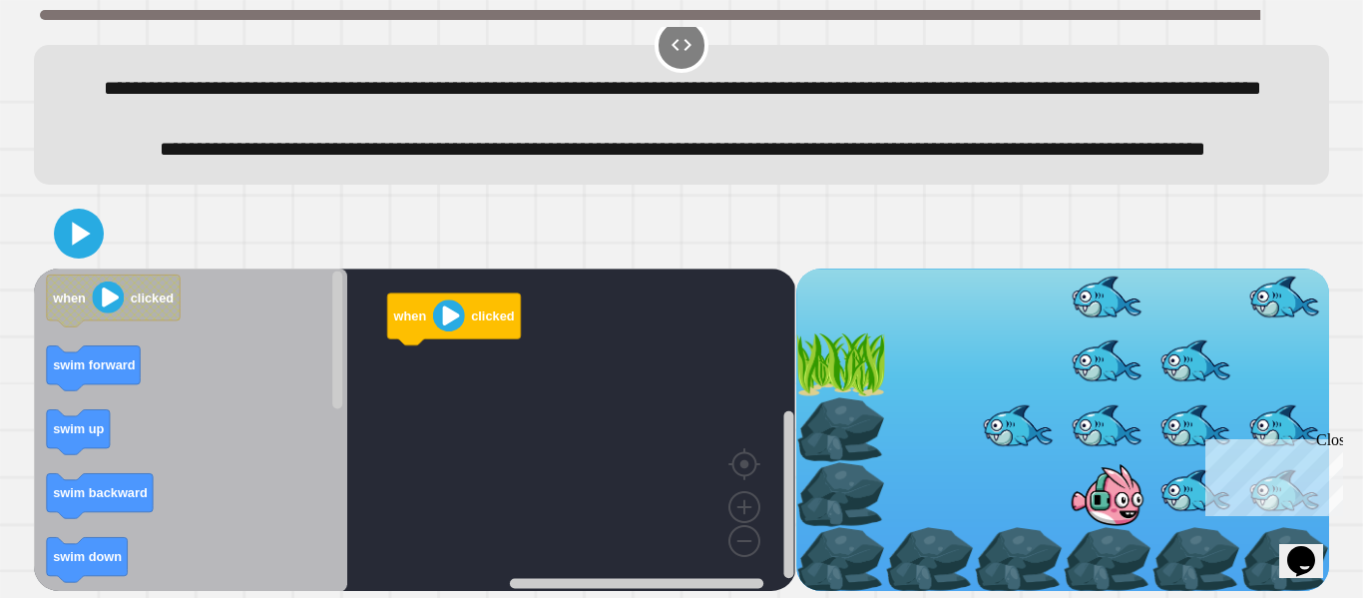
click at [1332, 445] on div "Close" at bounding box center [1328, 443] width 25 height 25
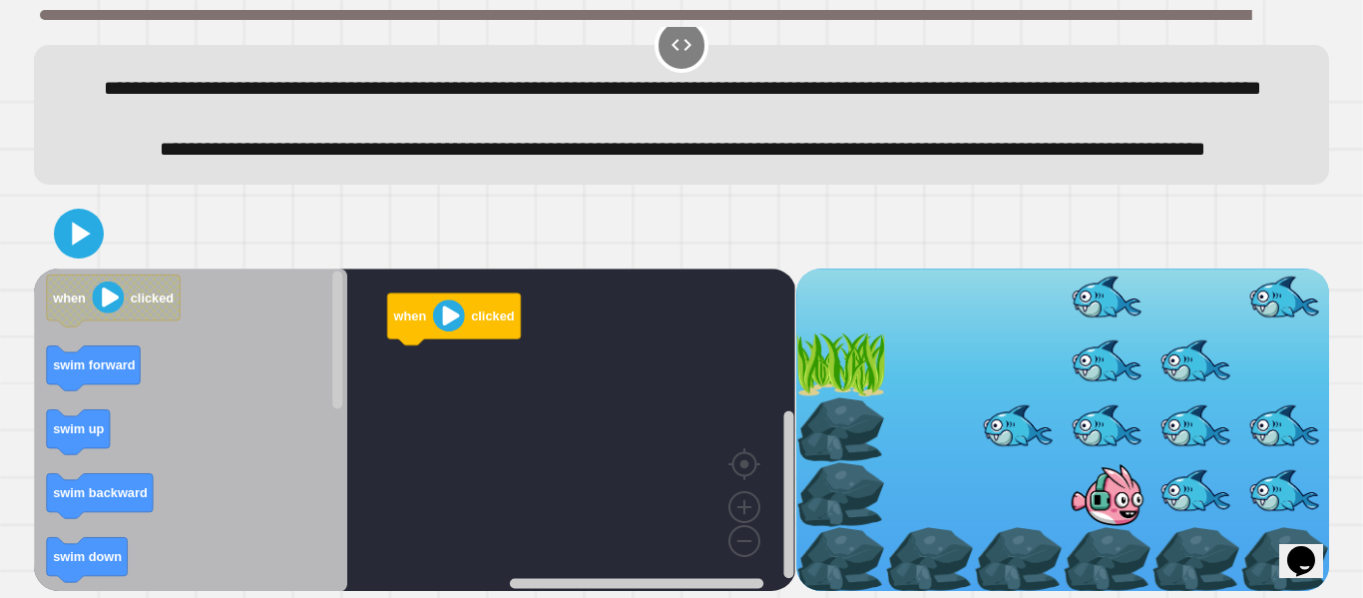
click at [1329, 439] on div "when clicked when clicked swim forward swim up swim backward swim down swim bac…" at bounding box center [681, 395] width 1308 height 406
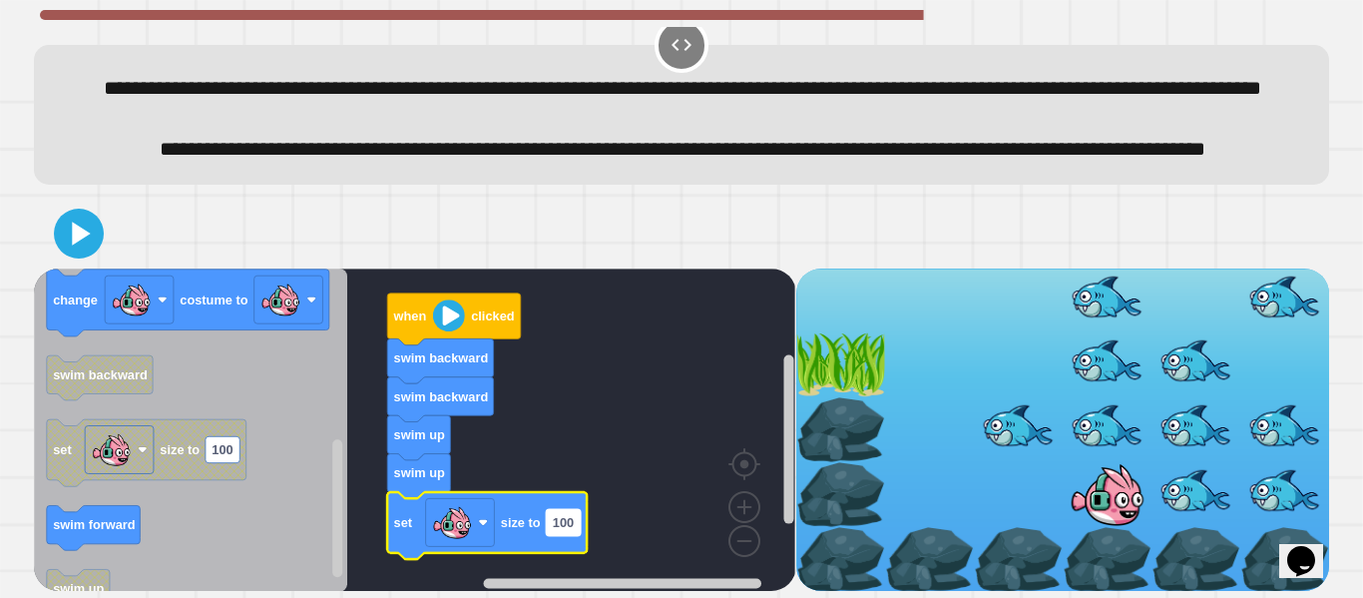
click at [569, 521] on text "100" at bounding box center [563, 522] width 21 height 15
type input "**"
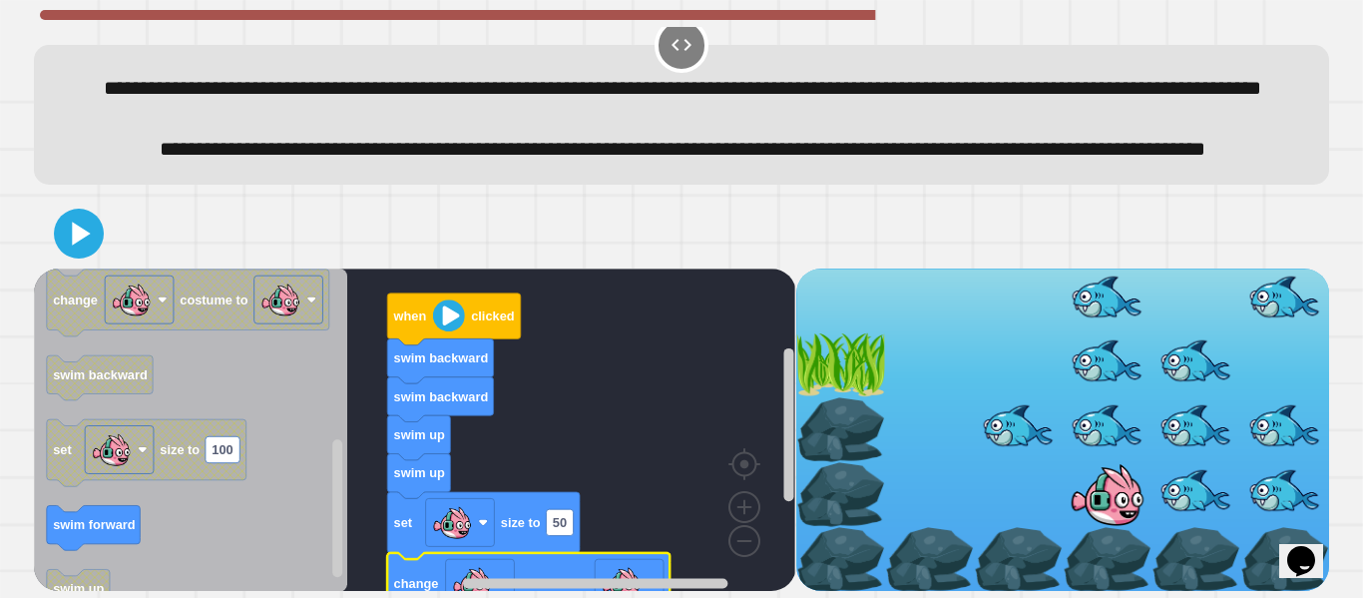
click at [632, 576] on icon "Blockly Workspace" at bounding box center [570, 583] width 432 height 15
click at [624, 574] on image "Blockly Workspace" at bounding box center [622, 583] width 40 height 40
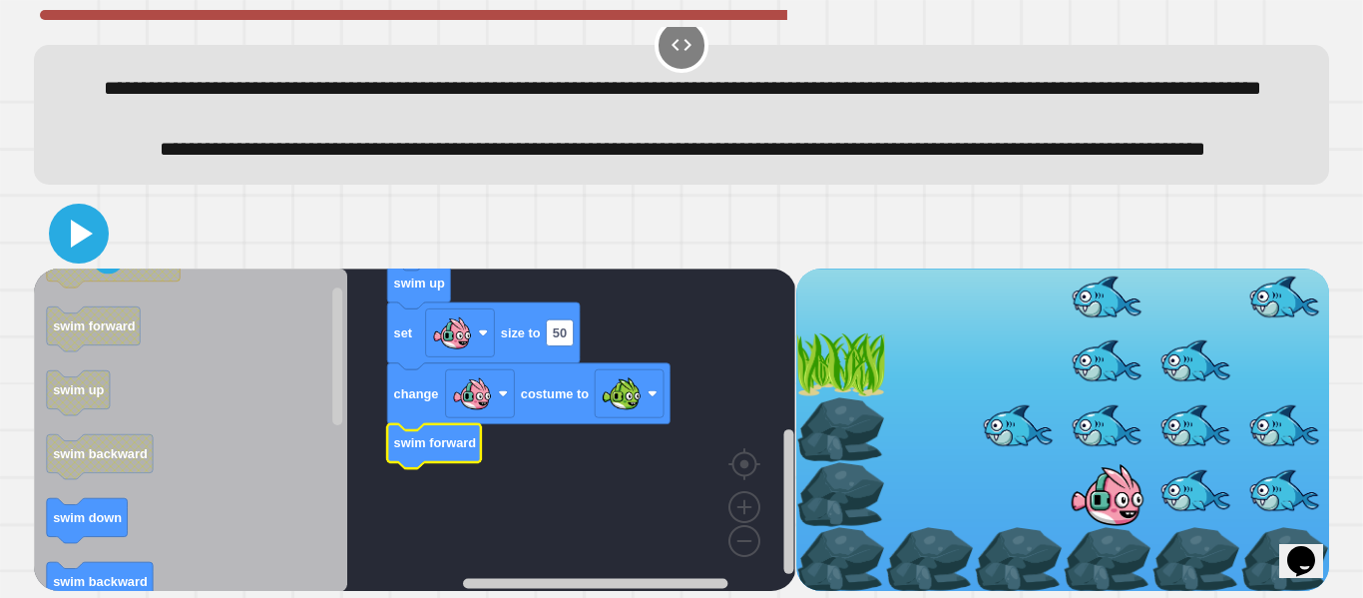
click at [90, 253] on icon at bounding box center [79, 234] width 48 height 48
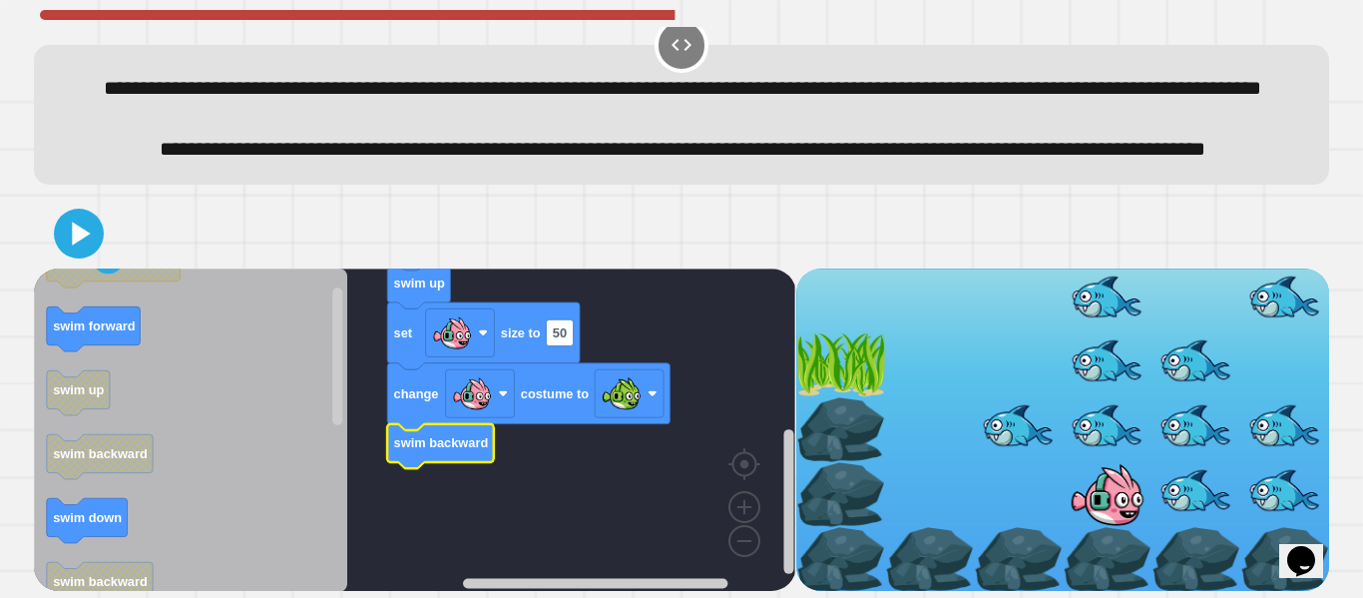
click at [59, 258] on div at bounding box center [681, 234] width 1295 height 70
click at [79, 241] on icon at bounding box center [79, 234] width 46 height 46
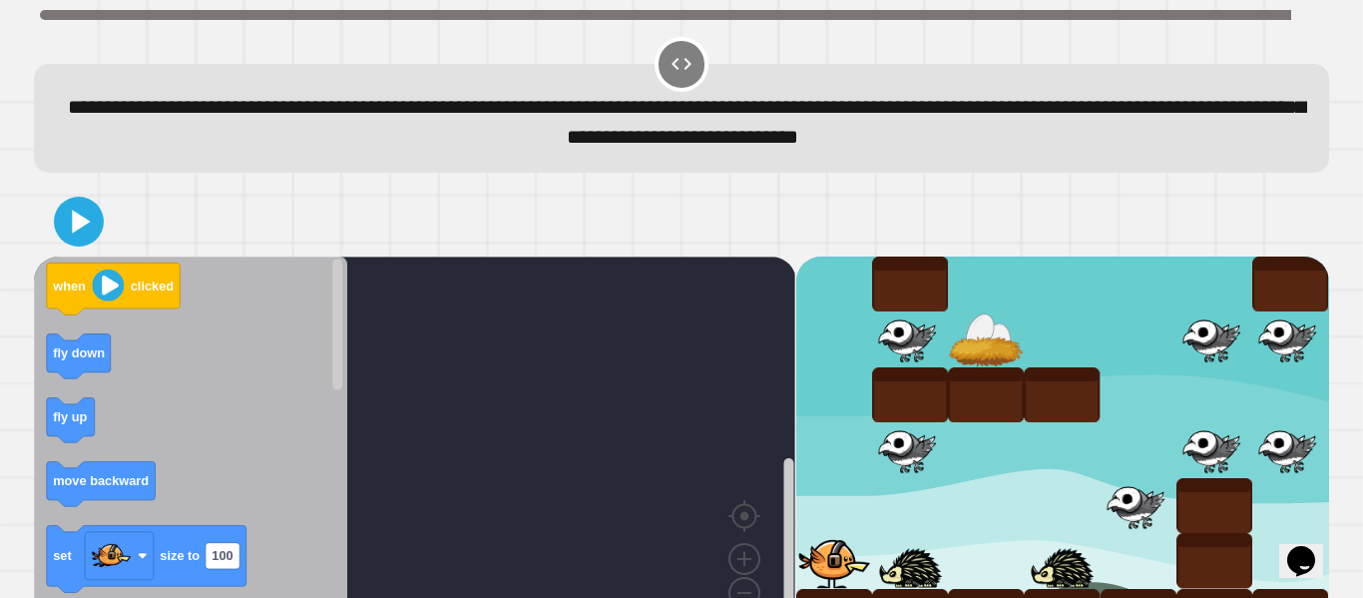
click at [572, 182] on div "when clicked fly down fly up move backward set size to 100 move forward move fo…" at bounding box center [681, 415] width 1308 height 471
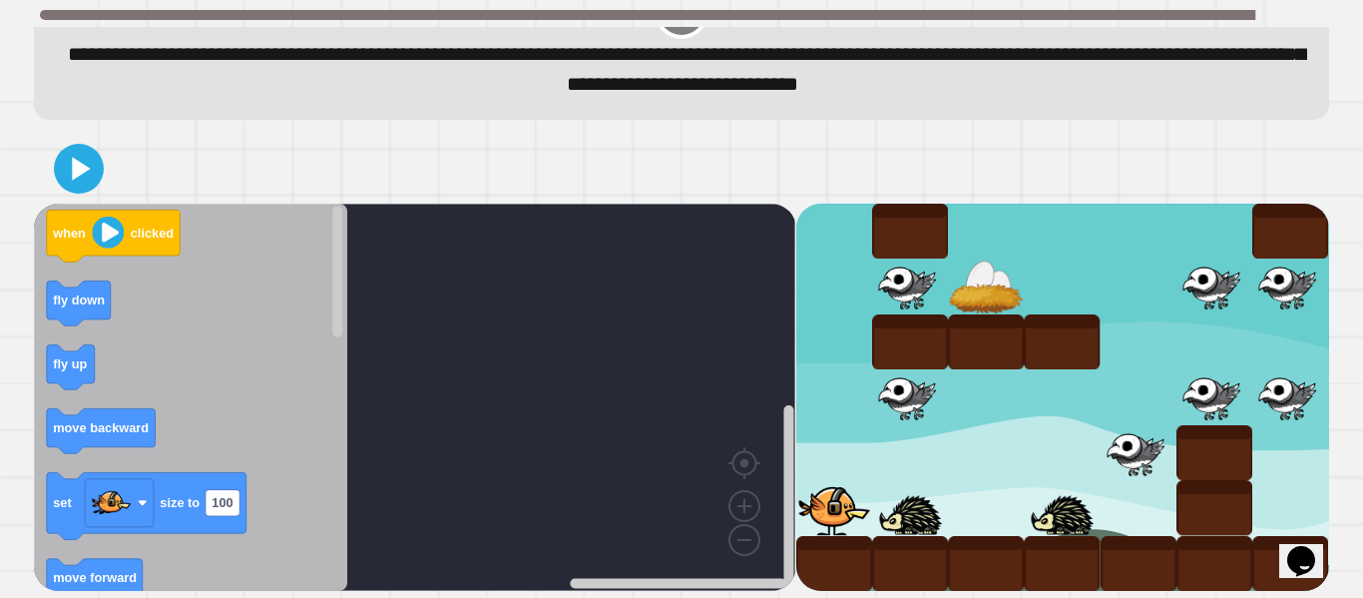
scroll to position [53, 0]
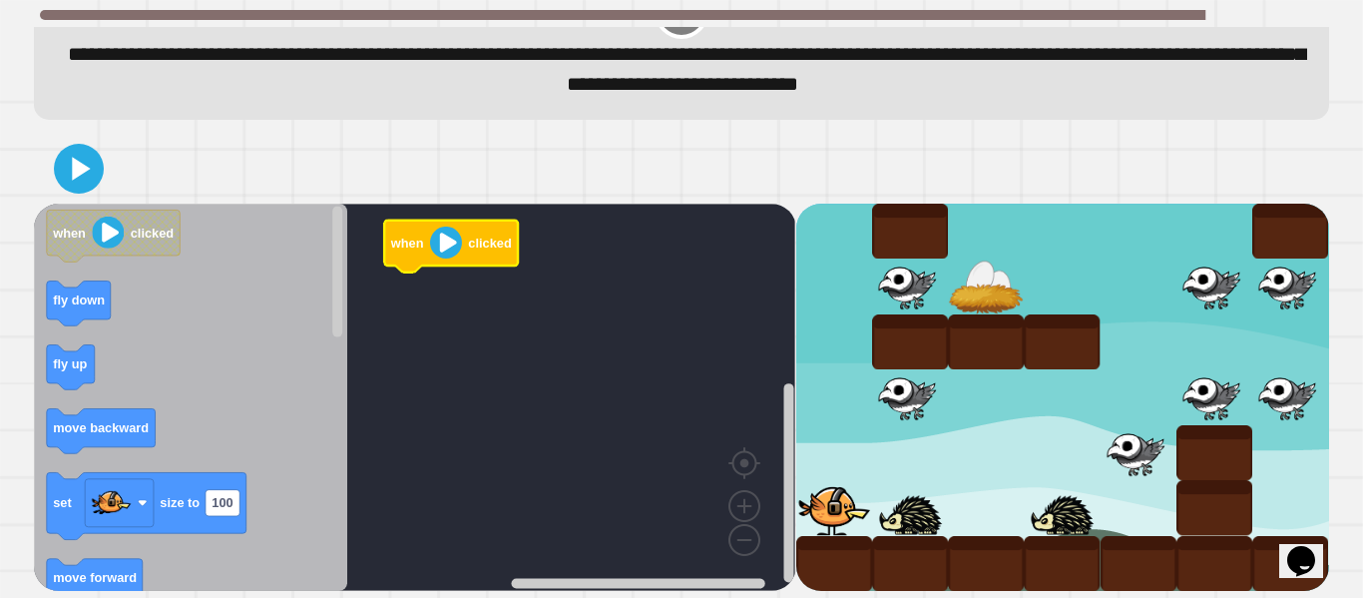
click at [186, 474] on icon "Blockly Workspace" at bounding box center [190, 397] width 313 height 387
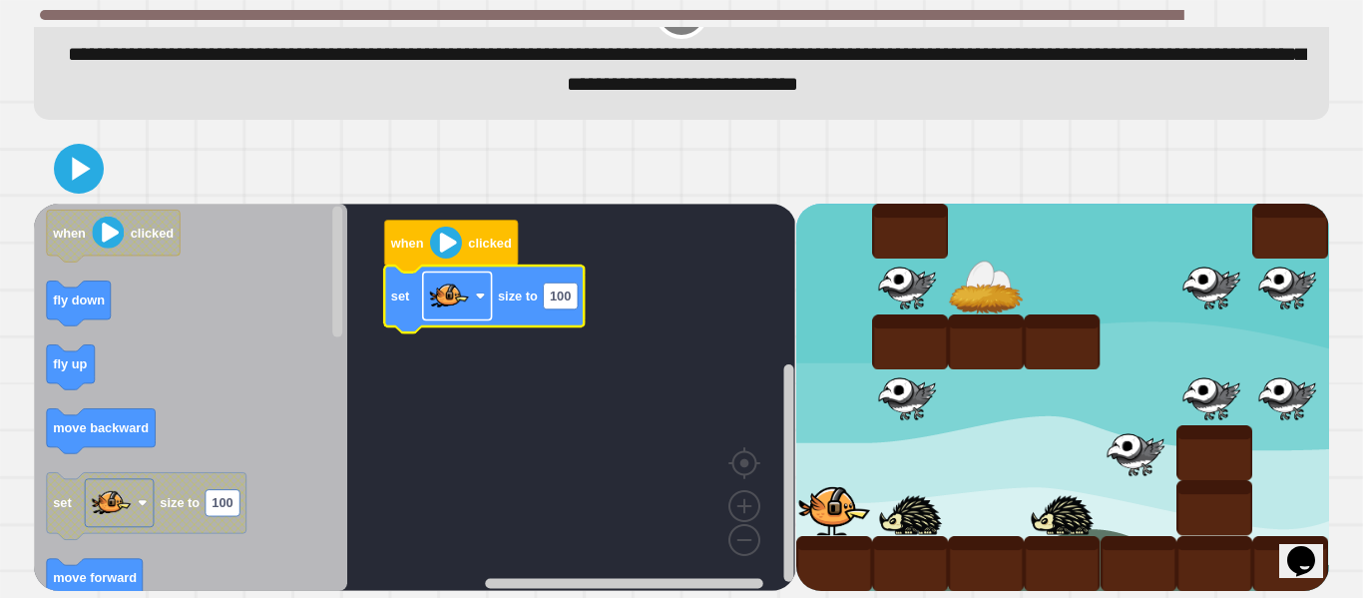
click at [453, 289] on image "Blockly Workspace" at bounding box center [449, 295] width 40 height 40
click at [547, 305] on rect "Blockly Workspace" at bounding box center [561, 295] width 34 height 26
type input "**"
click at [204, 468] on icon "Blockly Workspace" at bounding box center [190, 397] width 313 height 387
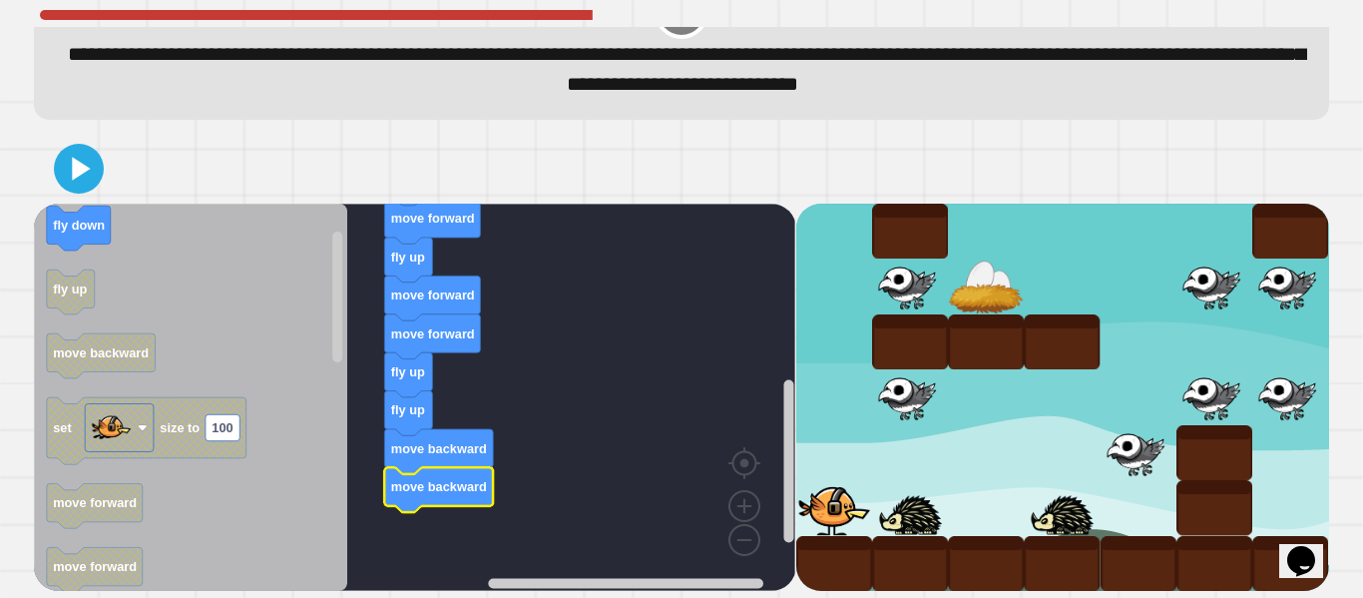
scroll to position [56, 0]
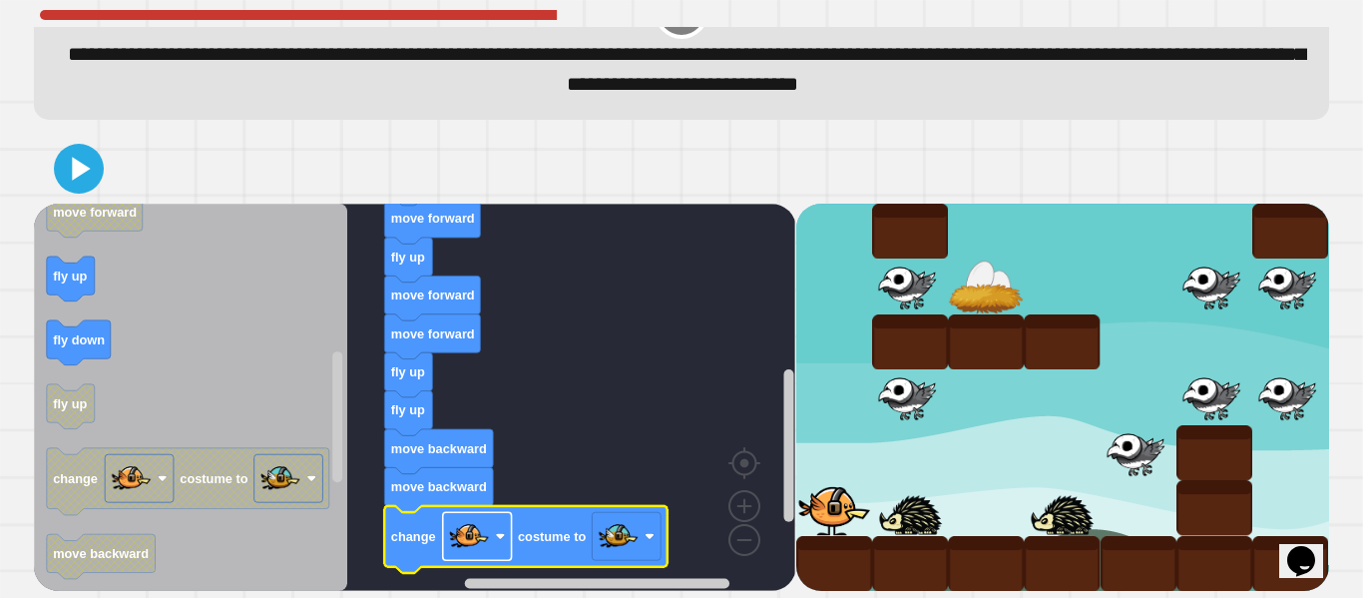
click at [460, 548] on image "Blockly Workspace" at bounding box center [469, 536] width 40 height 40
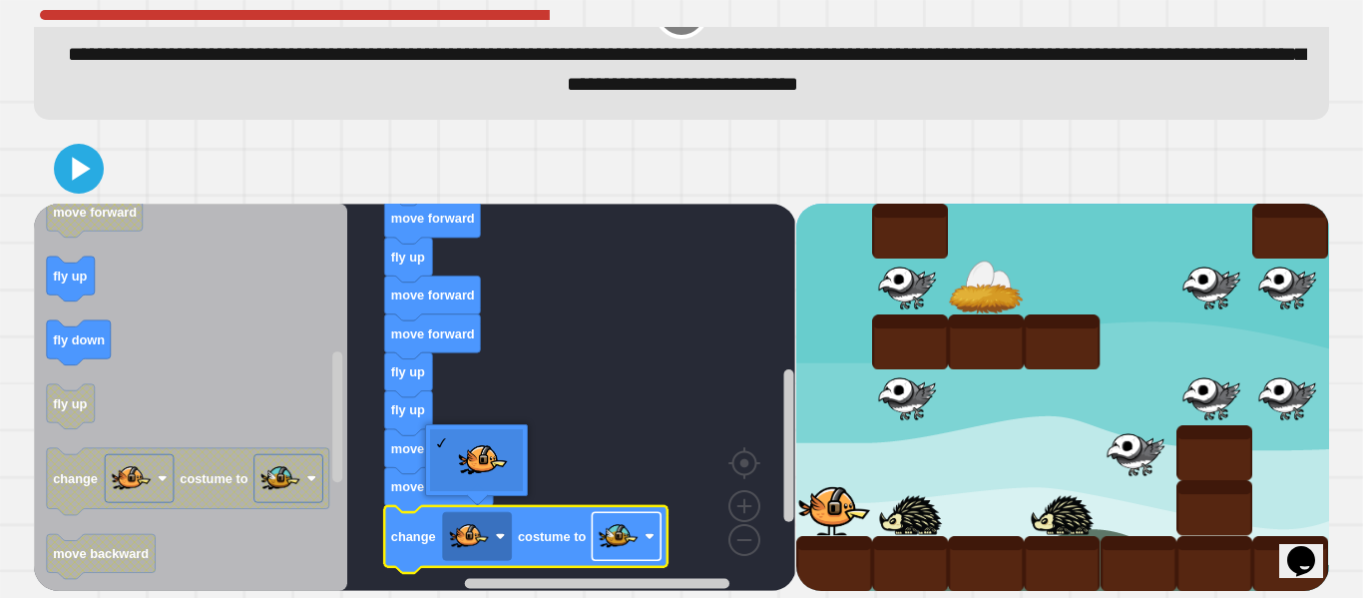
click at [611, 533] on image "Blockly Workspace" at bounding box center [619, 536] width 40 height 40
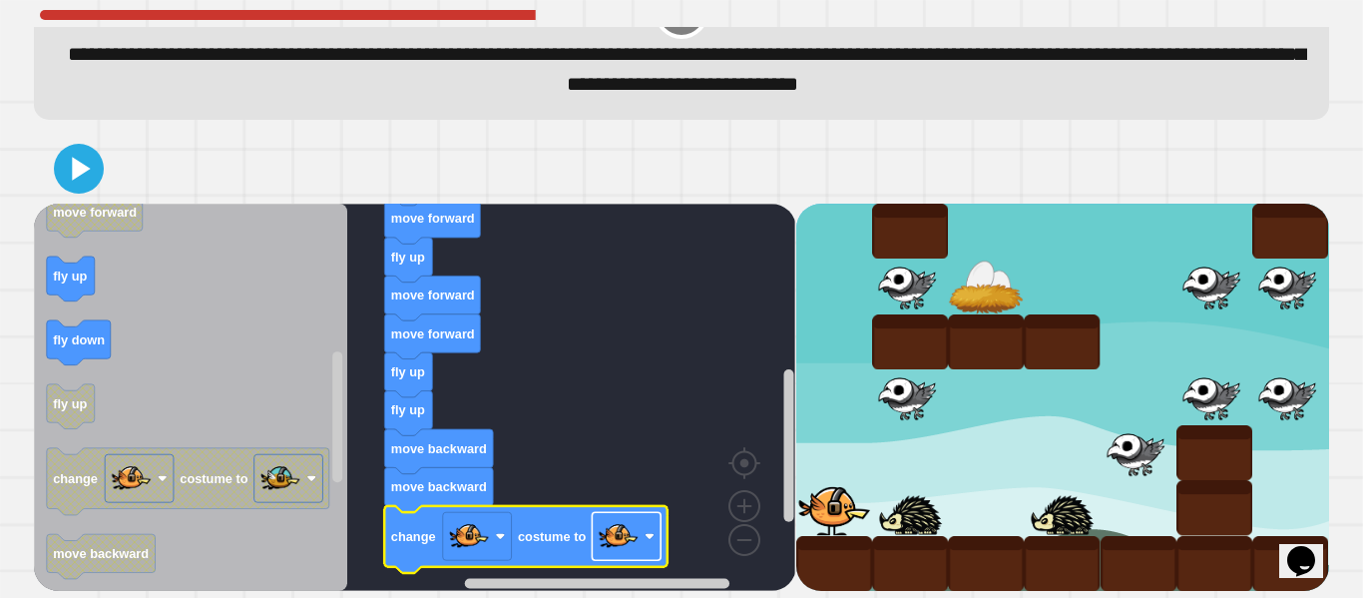
click at [614, 532] on image "Blockly Workspace" at bounding box center [619, 536] width 40 height 40
click at [78, 149] on icon at bounding box center [79, 169] width 40 height 40
